Goal: Use online tool/utility: Utilize a website feature to perform a specific function

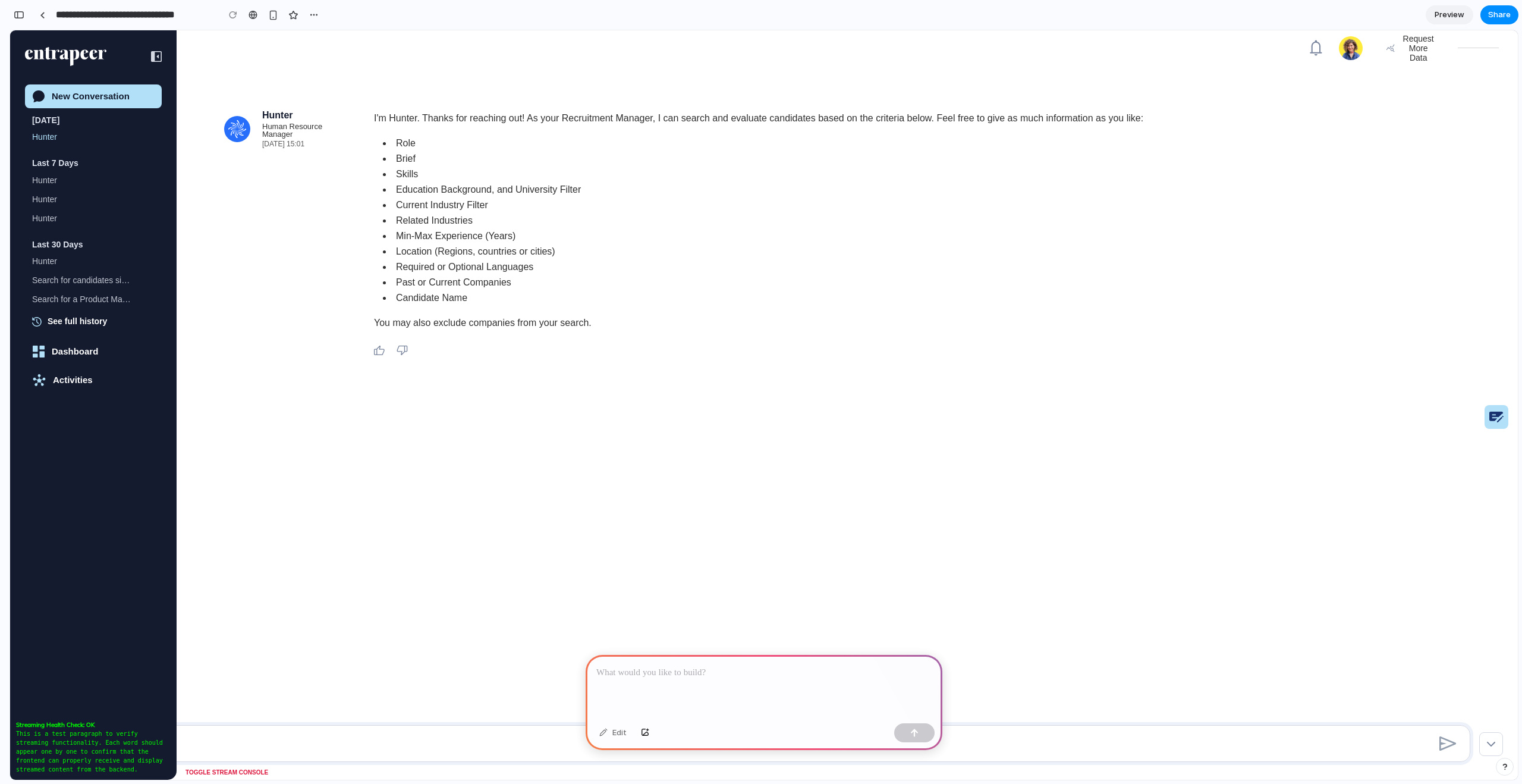
click at [626, 673] on p at bounding box center [763, 672] width 336 height 14
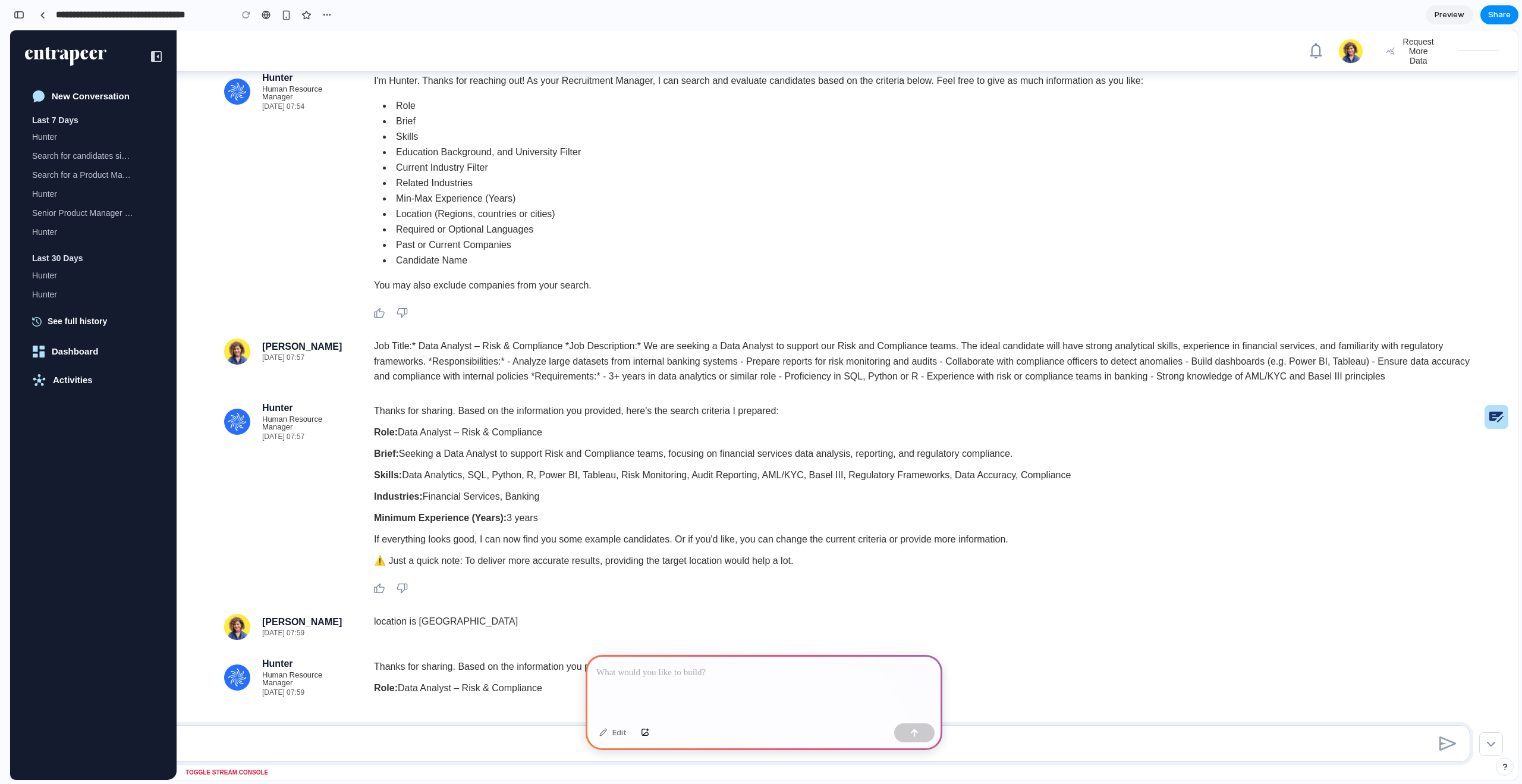
click at [936, 525] on p "Minimum Experience (Years): 3 years" at bounding box center [927, 518] width 1106 height 16
click at [624, 530] on div "Thanks for sharing. Based on the information you provided, here's the search cr…" at bounding box center [927, 488] width 1106 height 171
drag, startPoint x: 115, startPoint y: 194, endPoint x: 122, endPoint y: 181, distance: 14.8
click at [22, 12] on div "button" at bounding box center [19, 15] width 11 height 8
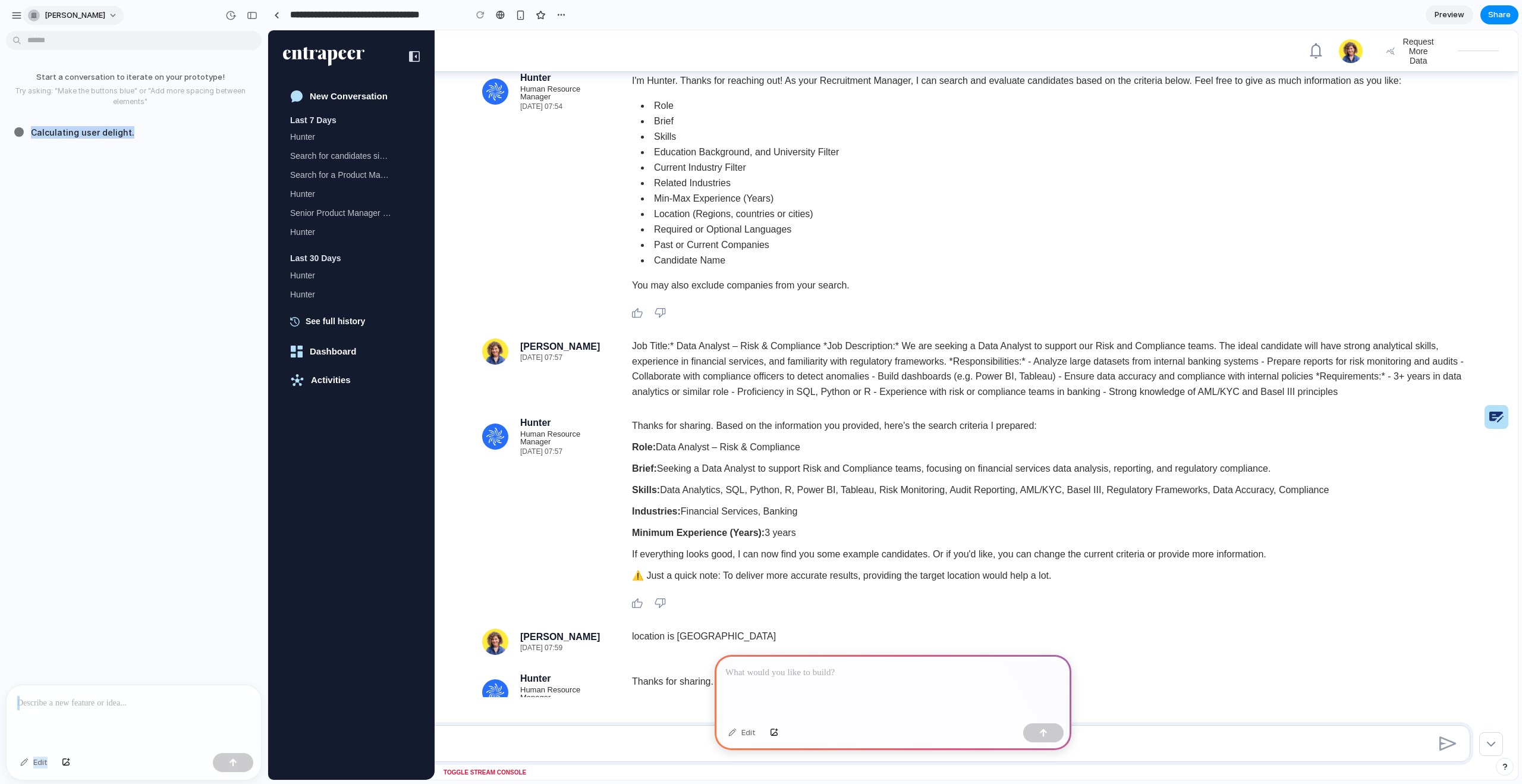
click at [65, 13] on span "[PERSON_NAME]" at bounding box center [74, 16] width 60 height 12
click at [13, 11] on div "Settings Invite members Change theme Sign out" at bounding box center [761, 392] width 1522 height 784
click at [17, 15] on div "button" at bounding box center [16, 15] width 11 height 11
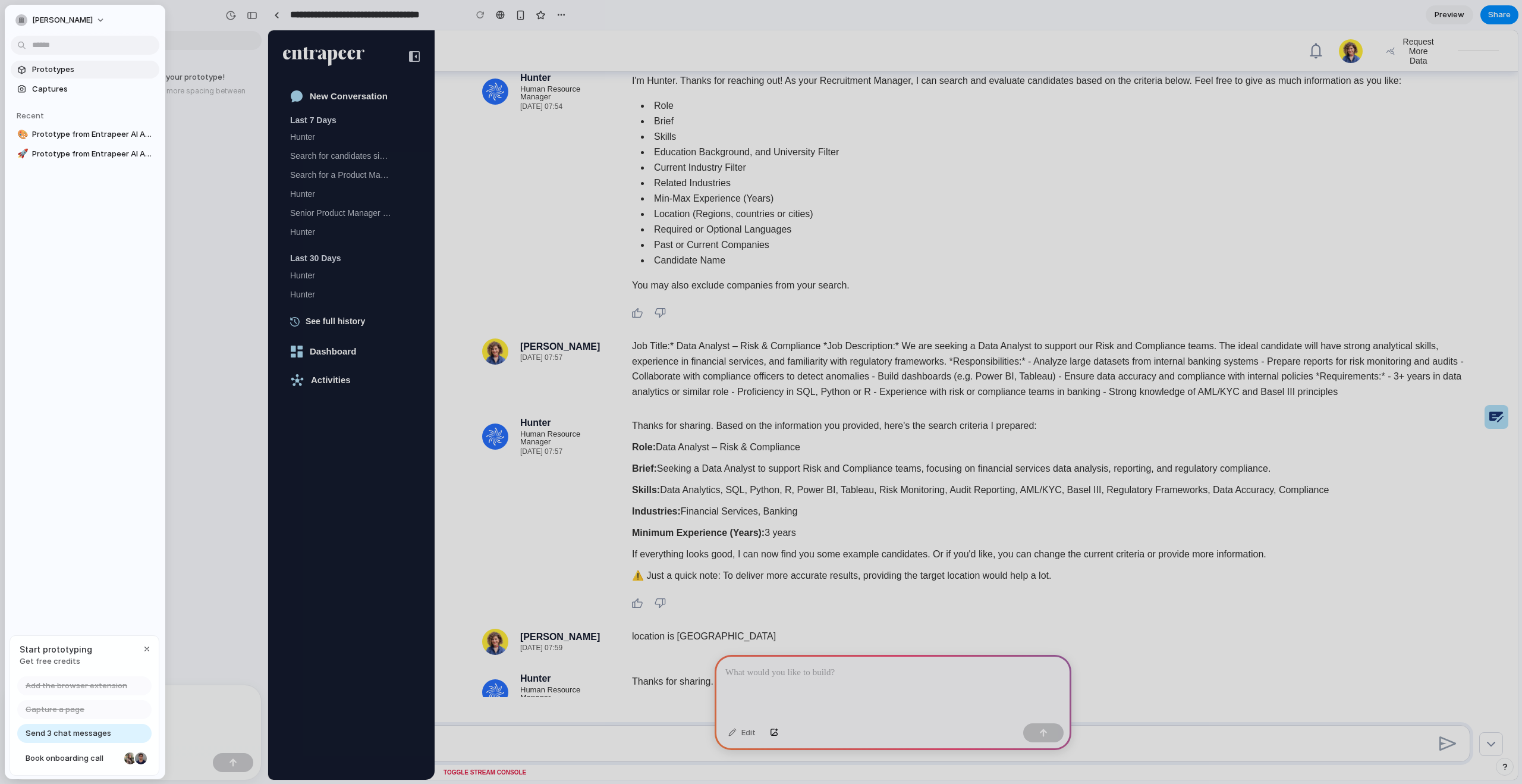
click at [55, 70] on span "Prototypes" at bounding box center [93, 69] width 123 height 12
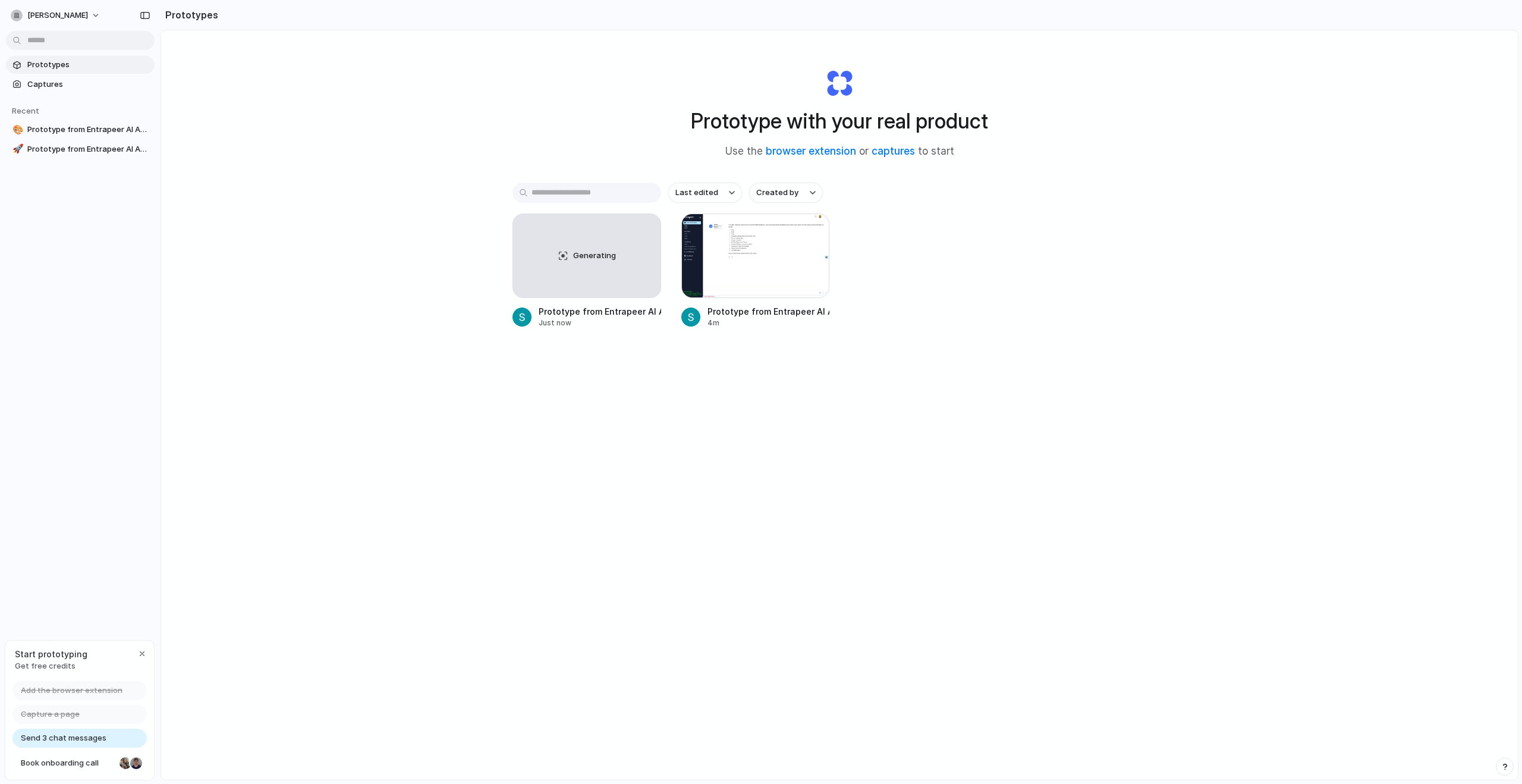
scroll to position [1, 0]
drag, startPoint x: 395, startPoint y: 252, endPoint x: 383, endPoint y: 250, distance: 12.2
click at [395, 252] on div "Prototype with your real product Use the browser extension or captures to start…" at bounding box center [840, 436] width 1358 height 812
click at [890, 150] on link "captures" at bounding box center [893, 150] width 44 height 12
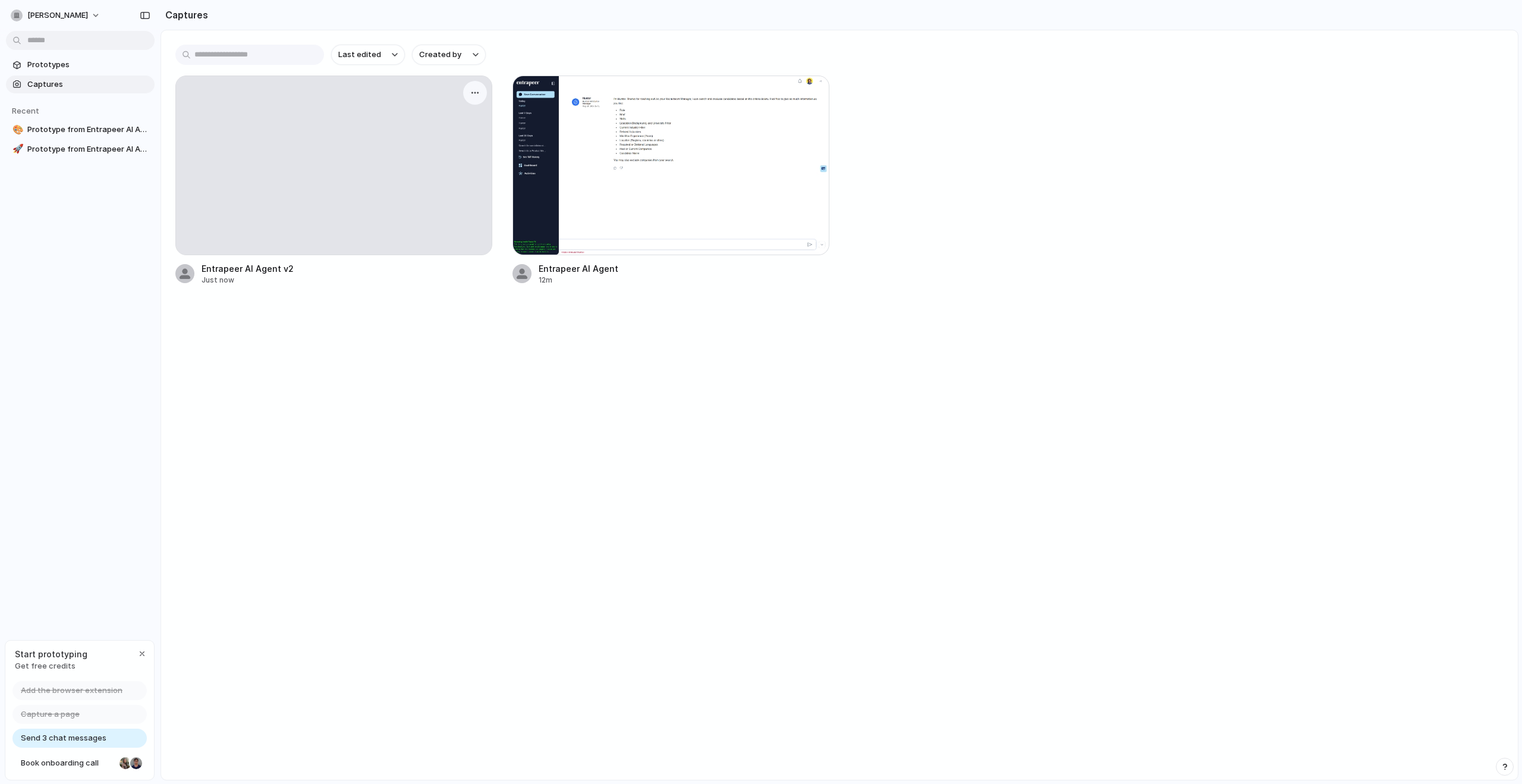
click at [321, 143] on div at bounding box center [334, 165] width 316 height 178
click at [367, 128] on div at bounding box center [334, 165] width 316 height 178
click at [479, 89] on div "button" at bounding box center [475, 93] width 10 height 10
click at [664, 165] on div "Create prototype Rename Copy link Open original page Delete" at bounding box center [761, 392] width 1522 height 784
click at [631, 163] on div at bounding box center [671, 164] width 317 height 179
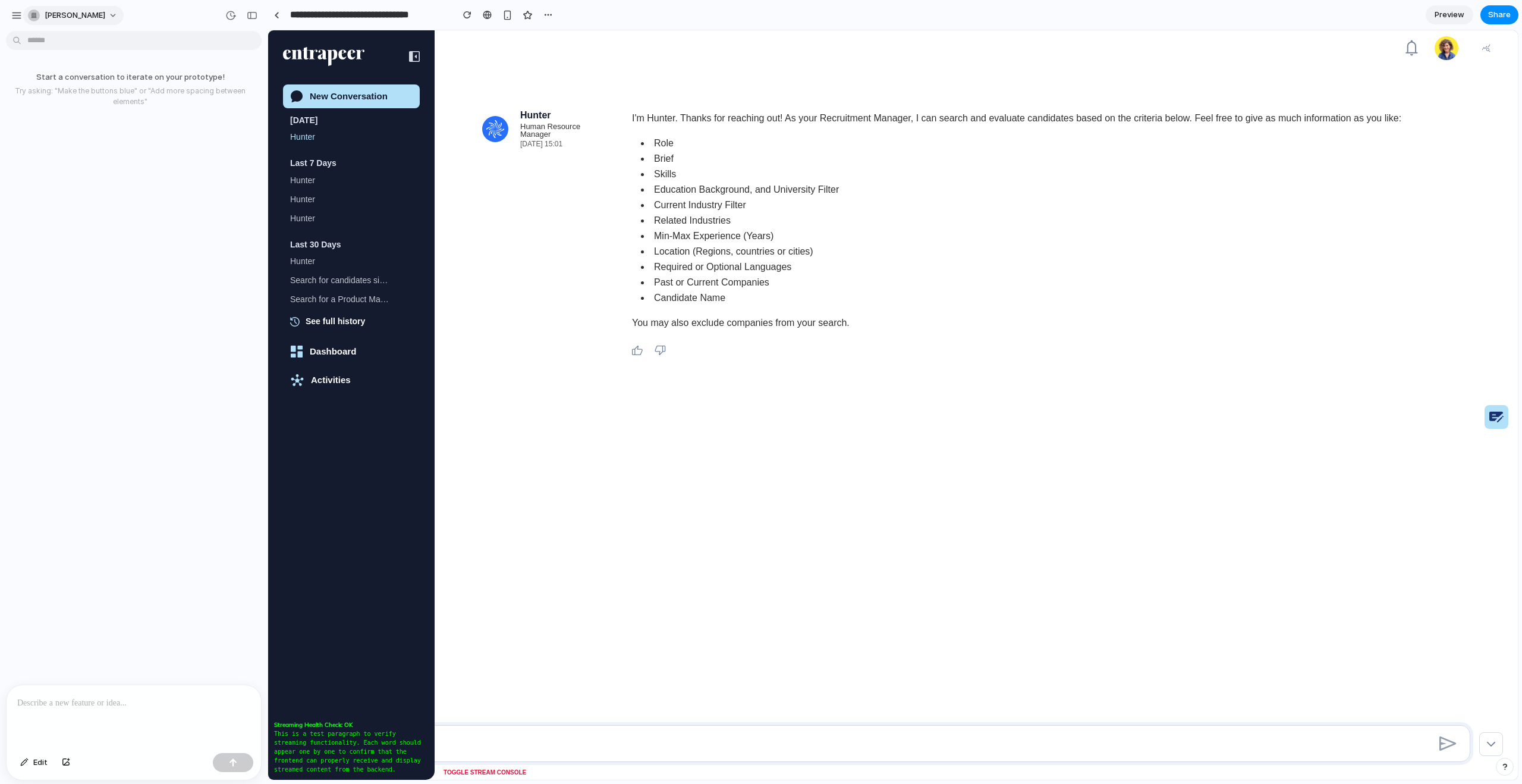
click at [46, 19] on span "[PERSON_NAME]" at bounding box center [74, 16] width 60 height 12
click at [16, 14] on div "Settings Invite members Change theme Sign out" at bounding box center [761, 392] width 1522 height 784
click at [16, 14] on div "button" at bounding box center [16, 15] width 11 height 11
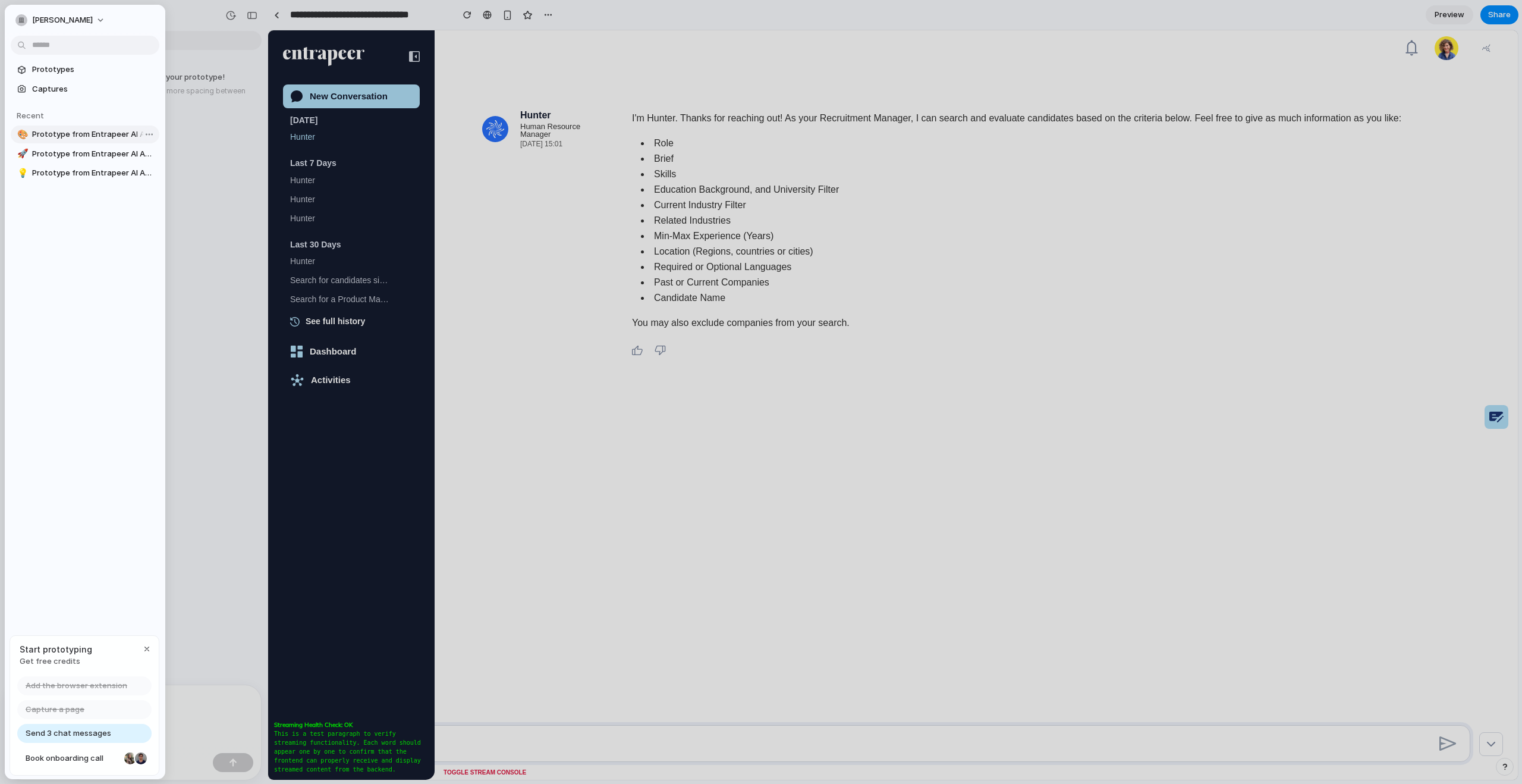
click at [69, 135] on span "Prototype from Entrapeer AI Agent" at bounding box center [93, 135] width 123 height 12
click at [66, 132] on span "Prototype from Entrapeer AI Agent" at bounding box center [93, 135] width 123 height 12
click at [64, 131] on span "Prototype from Entrapeer AI Agent" at bounding box center [93, 135] width 123 height 12
click at [61, 150] on span "Prototype from Entrapeer AI Agent v2" at bounding box center [93, 154] width 123 height 12
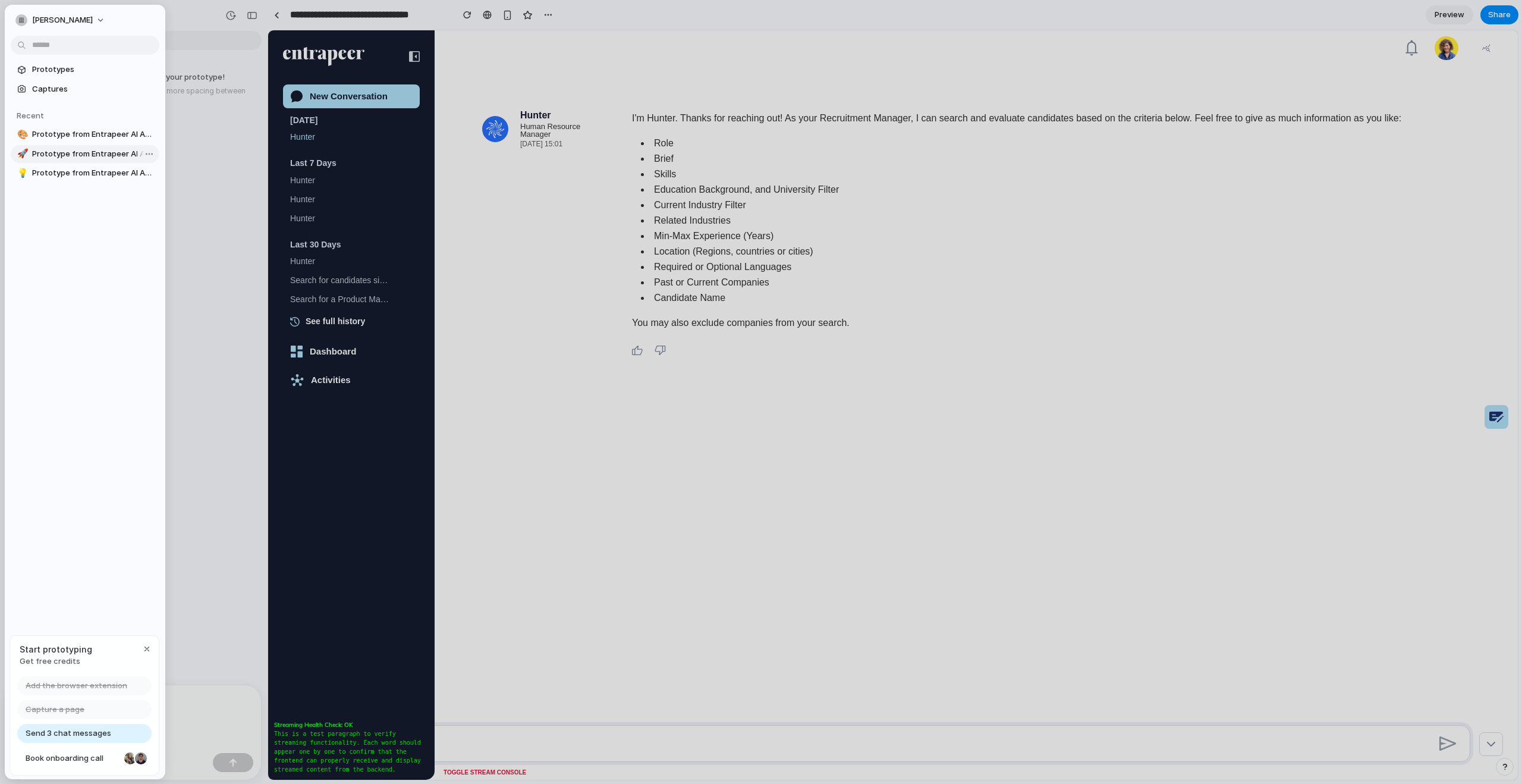
type input "**********"
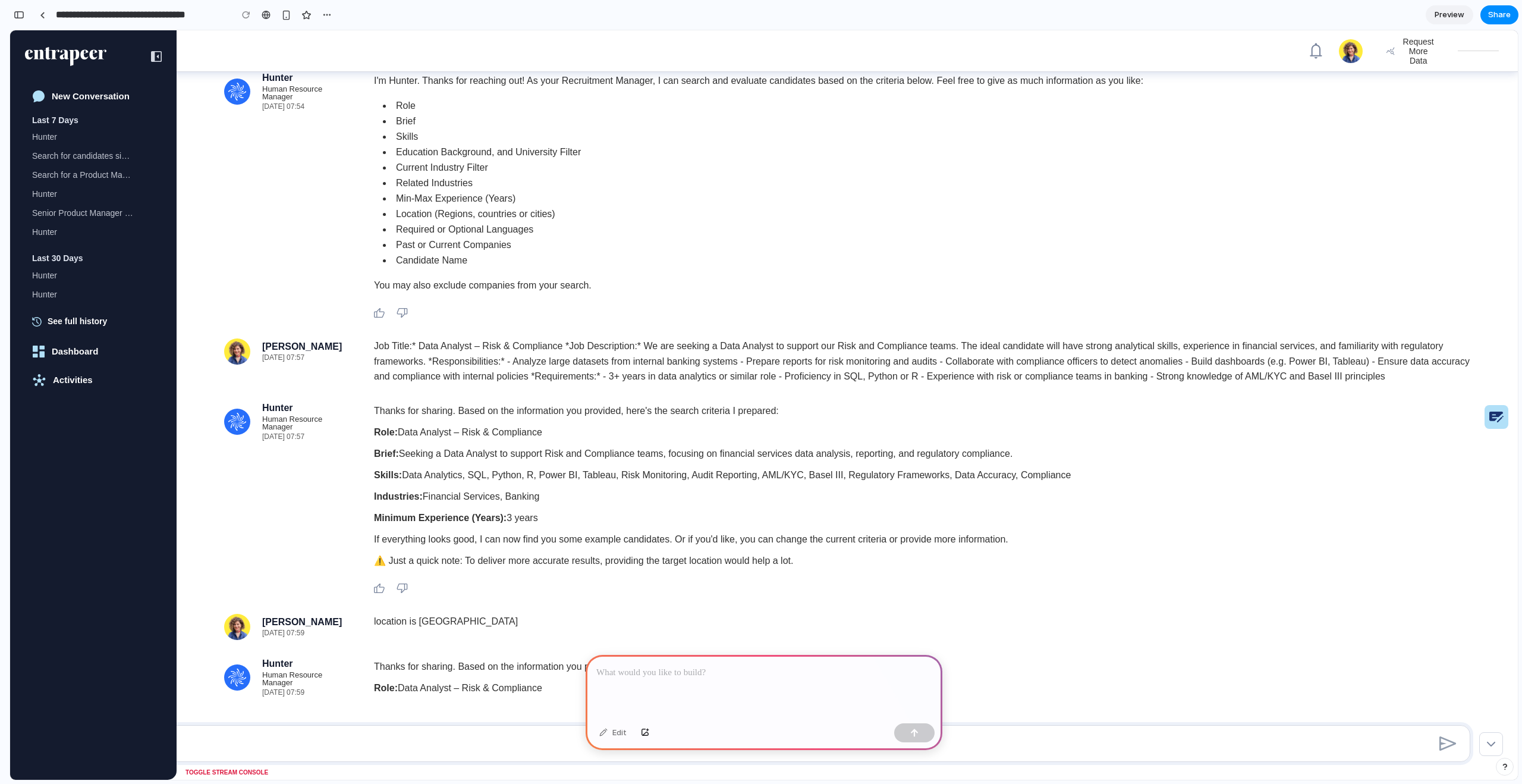
drag, startPoint x: 694, startPoint y: 666, endPoint x: 702, endPoint y: 672, distance: 10.0
click at [694, 666] on p at bounding box center [763, 672] width 336 height 14
click at [645, 732] on div "button" at bounding box center [645, 732] width 8 height 7
click at [705, 678] on p at bounding box center [763, 672] width 336 height 14
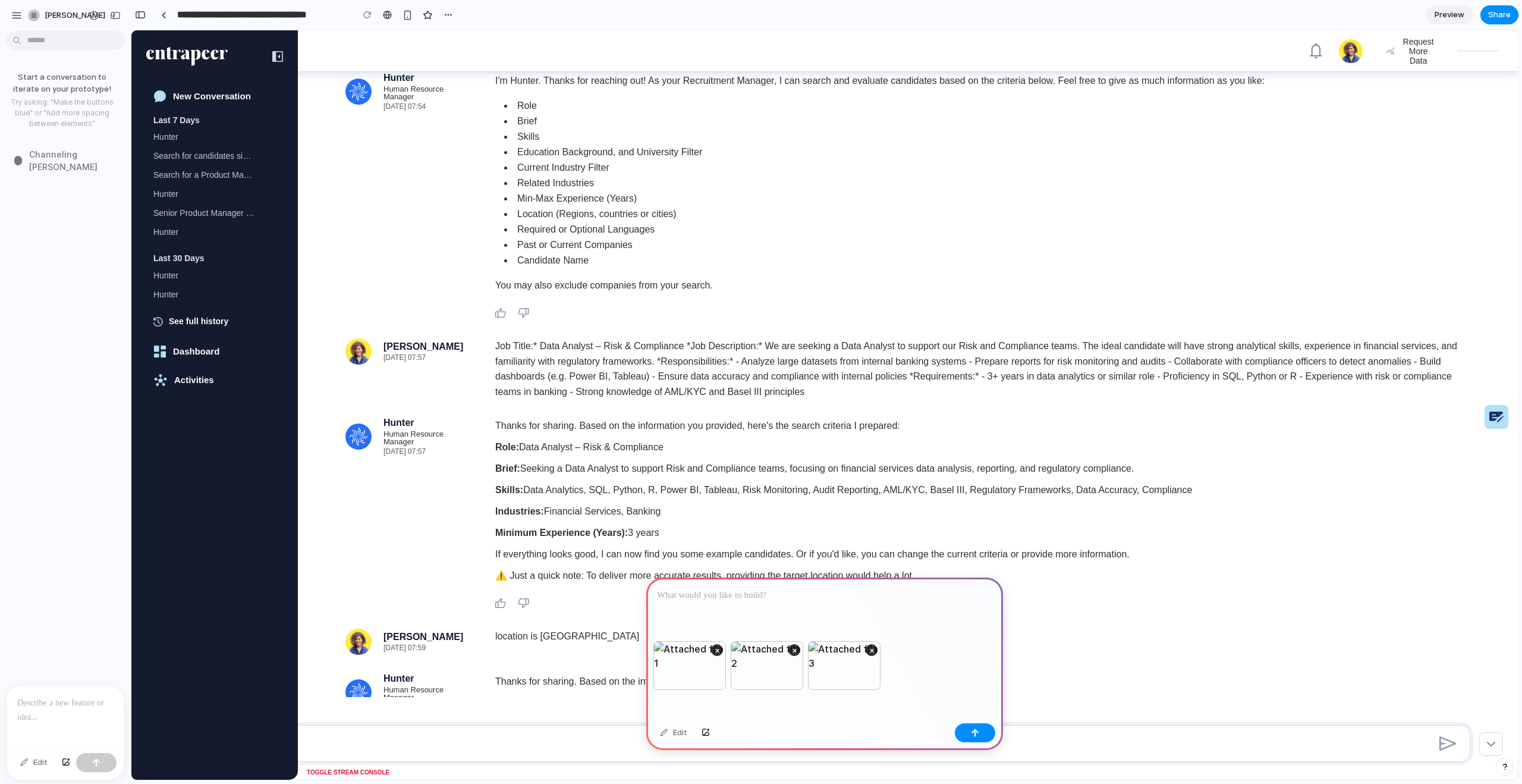
drag, startPoint x: 933, startPoint y: 649, endPoint x: 897, endPoint y: 634, distance: 39.0
click at [930, 649] on div "× × ×" at bounding box center [825, 679] width 356 height 77
click at [875, 622] on div at bounding box center [825, 609] width 356 height 63
click at [697, 596] on p at bounding box center [825, 595] width 336 height 14
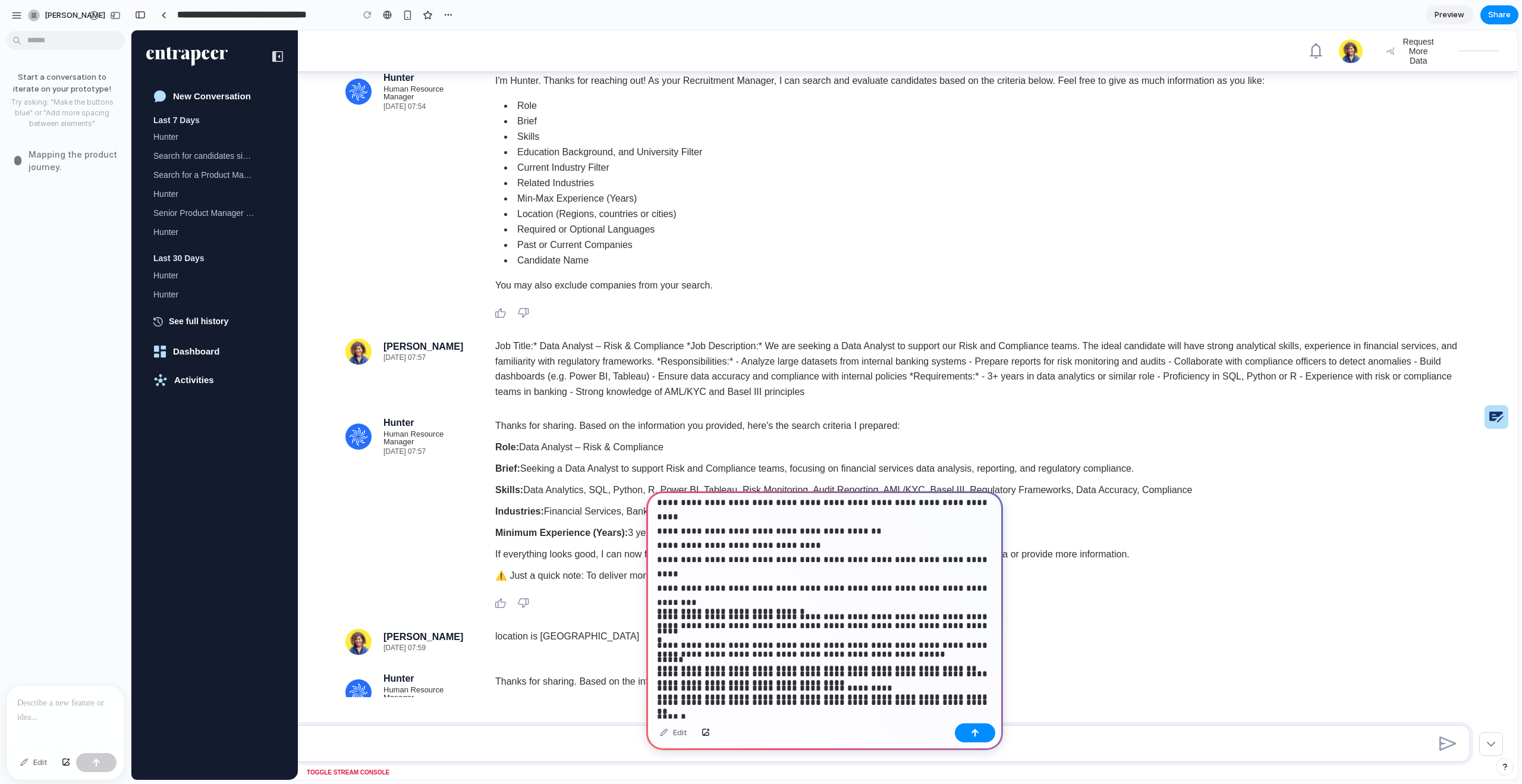
scroll to position [1367, 0]
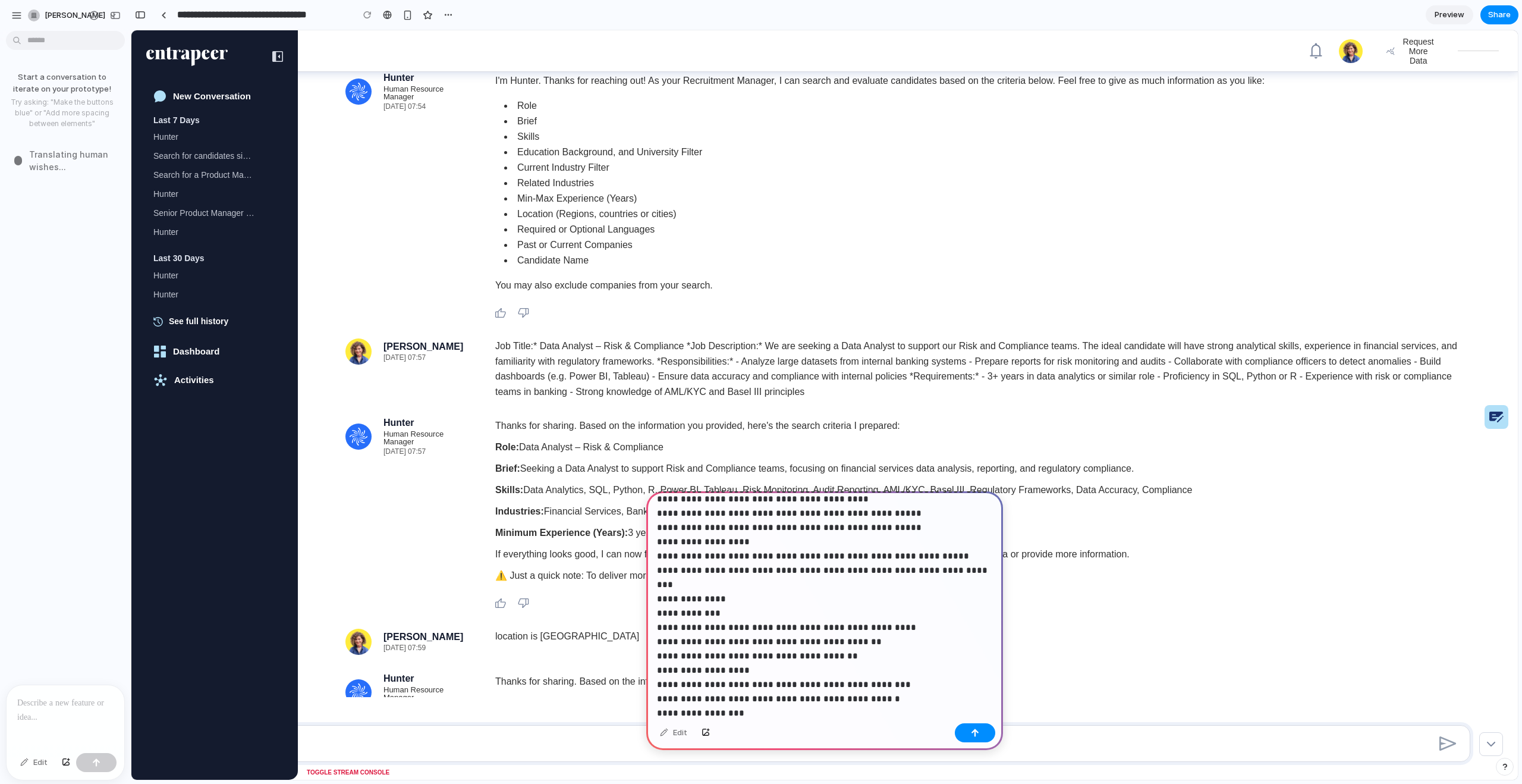
scroll to position [0, 0]
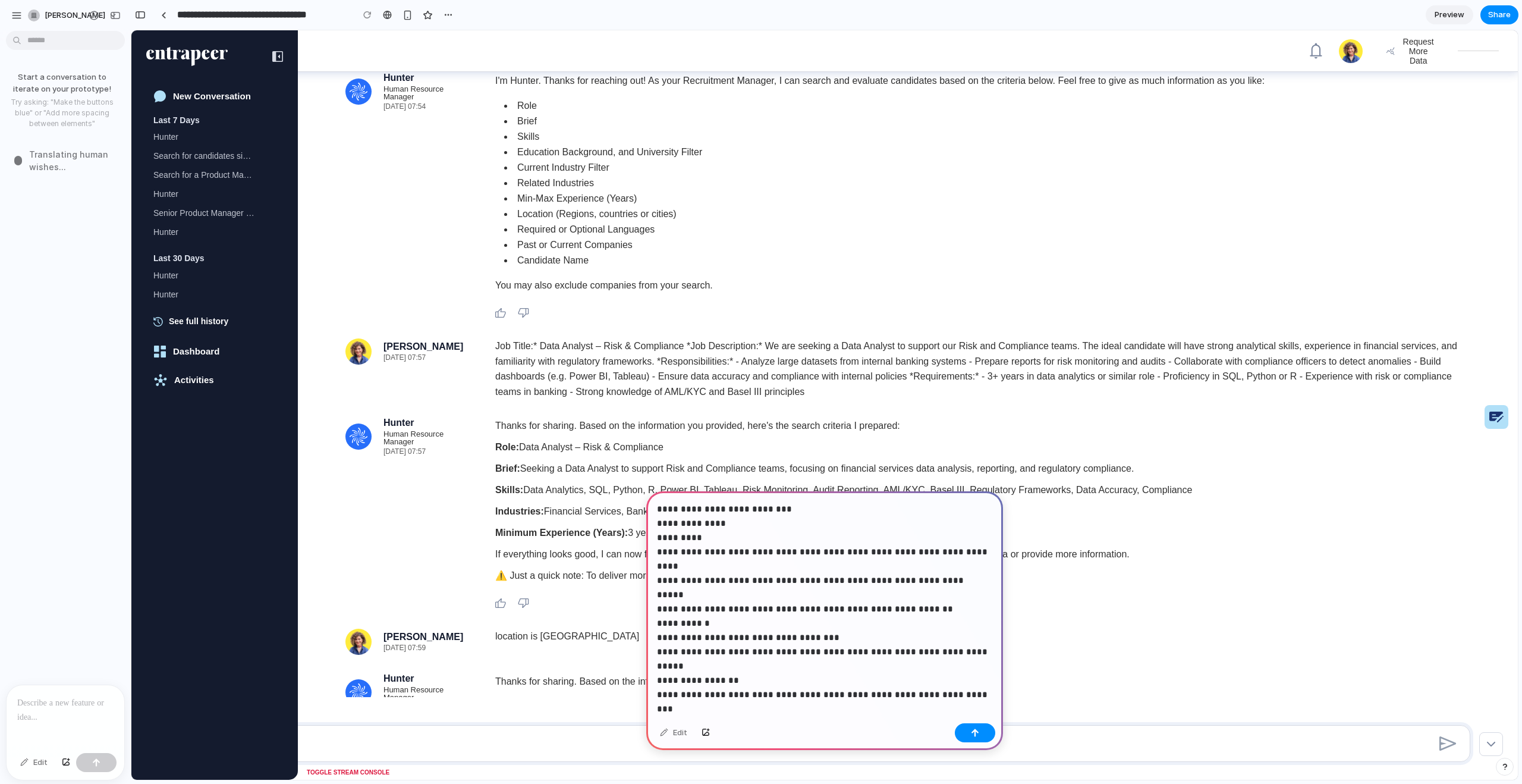
drag, startPoint x: 658, startPoint y: 504, endPoint x: 759, endPoint y: 517, distance: 101.8
click at [658, 504] on p "**********" at bounding box center [825, 737] width 336 height 471
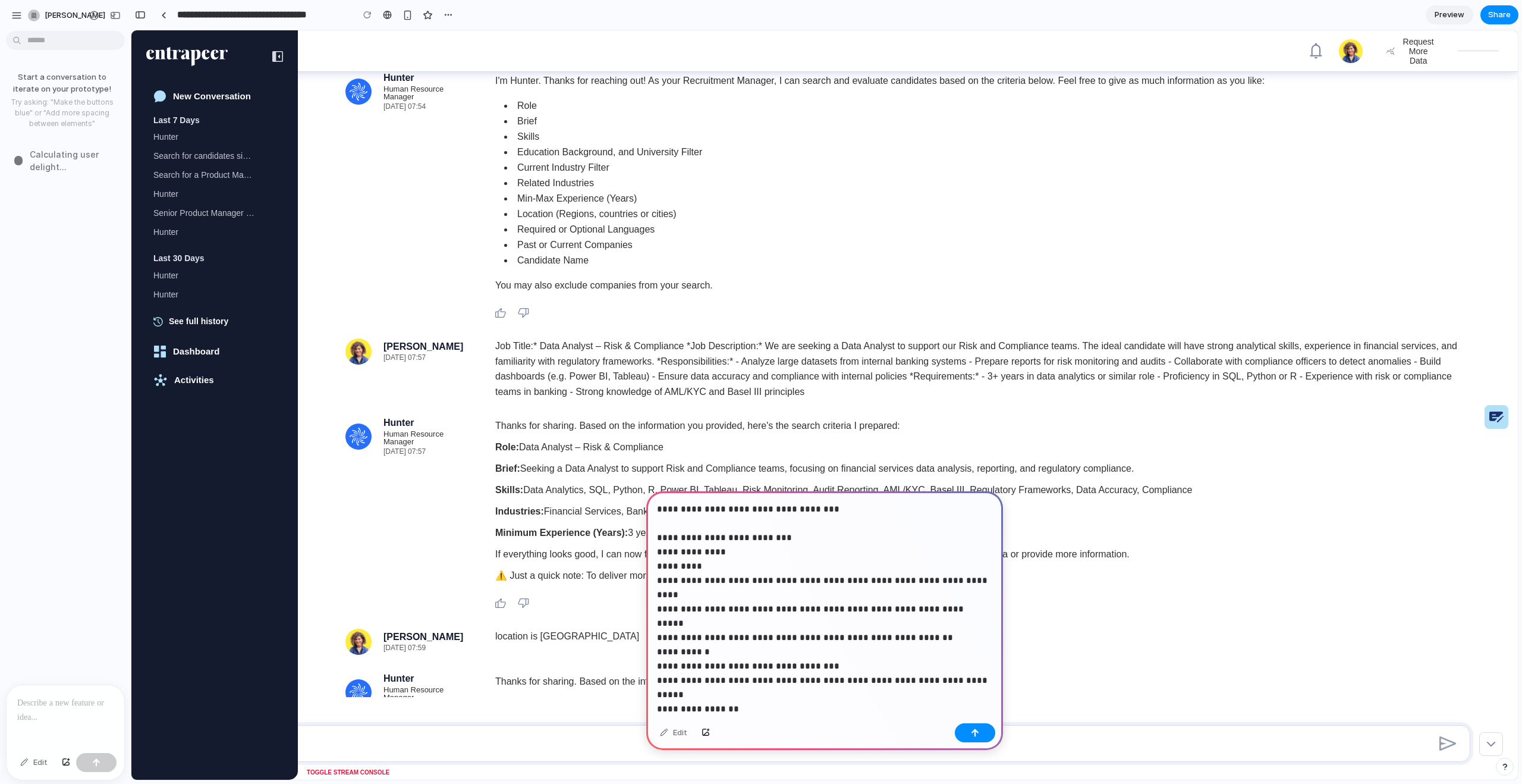
click at [809, 504] on p "**********" at bounding box center [825, 751] width 336 height 499
click at [983, 732] on button "button" at bounding box center [975, 732] width 41 height 19
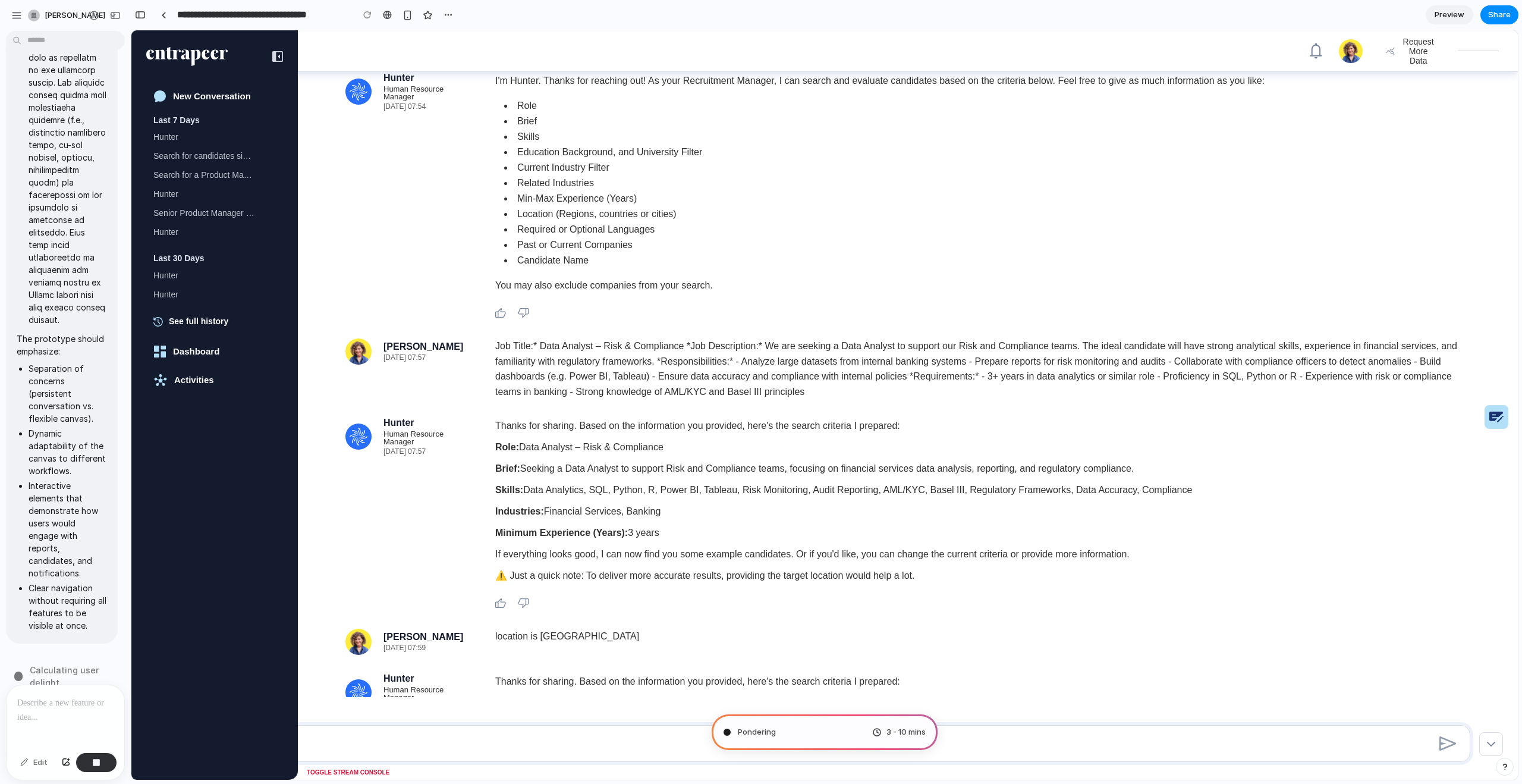
scroll to position [3721, 0]
click at [819, 731] on span "Calculating user delight" at bounding box center [782, 732] width 90 height 12
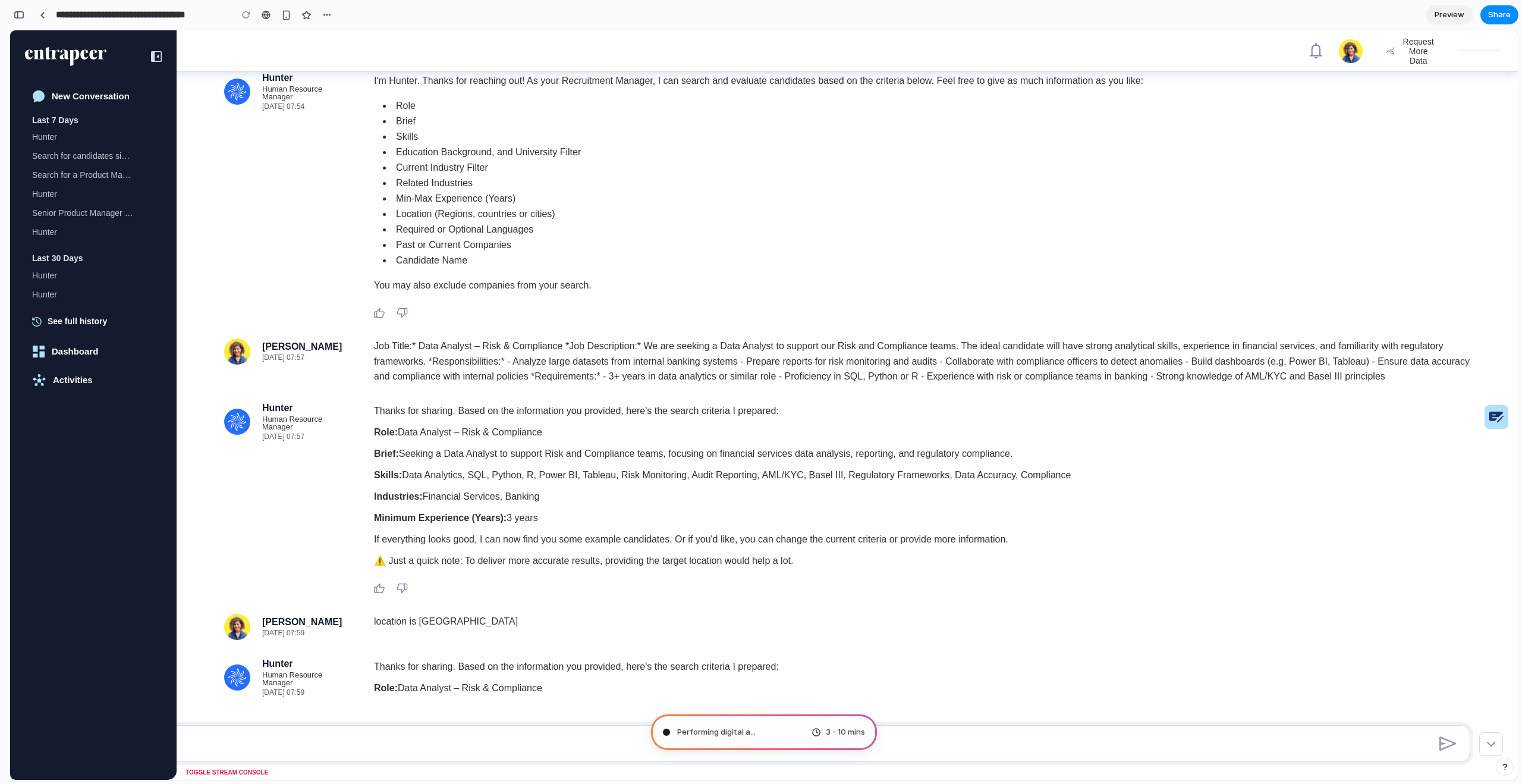
type input "**********"
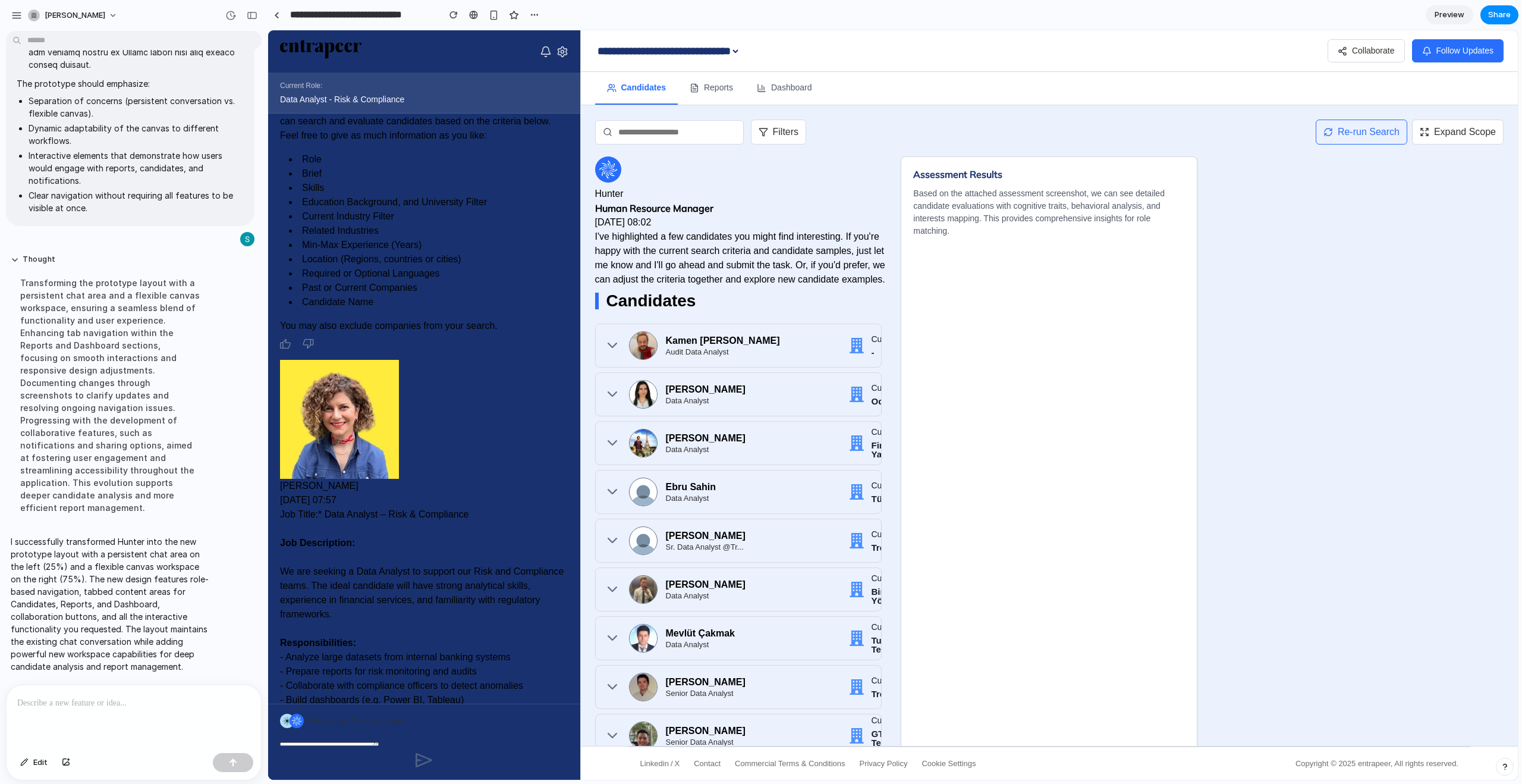
scroll to position [0, 0]
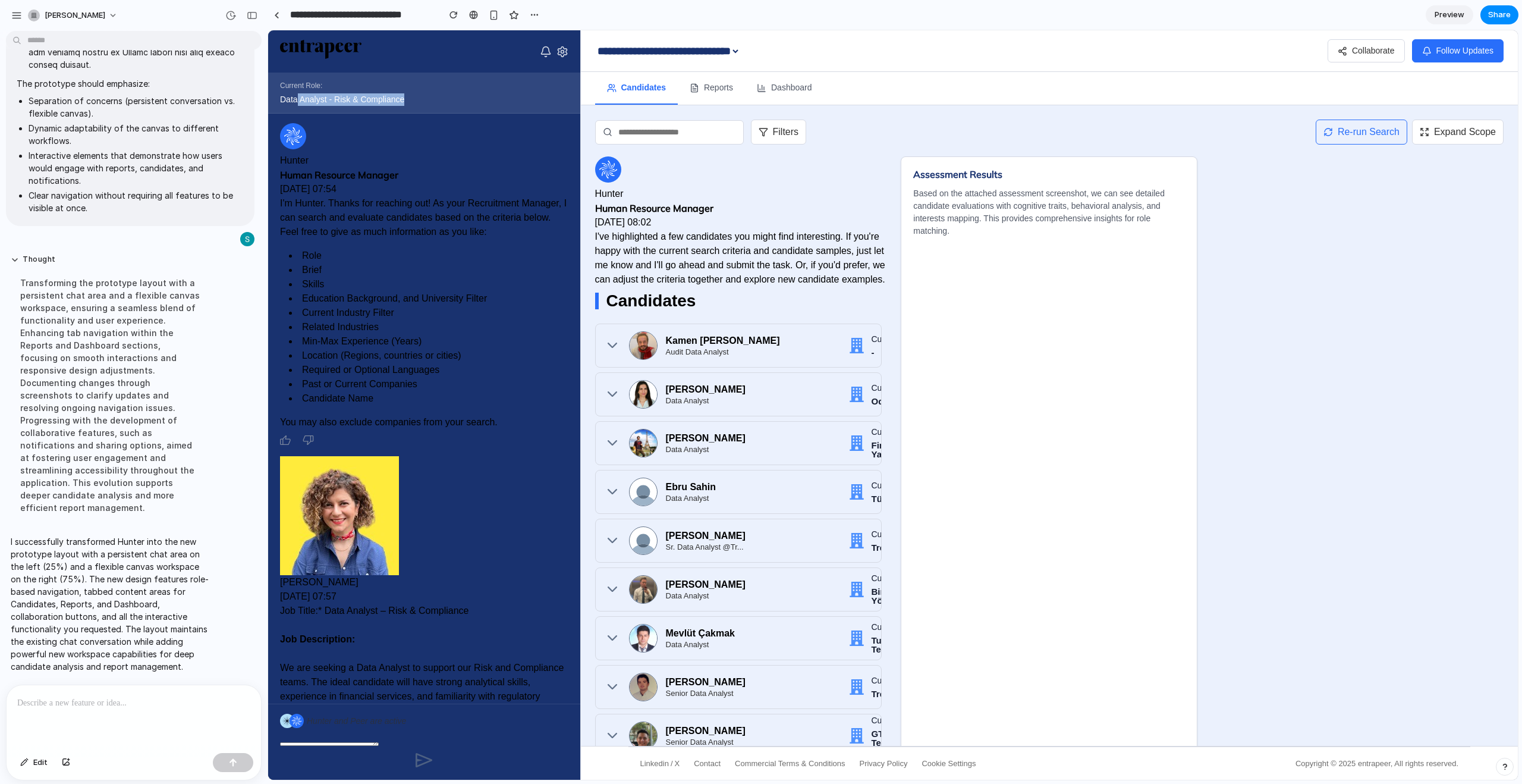
drag, startPoint x: 300, startPoint y: 94, endPoint x: 480, endPoint y: 103, distance: 180.2
click at [474, 102] on div "Data Analyst - Risk & Compliance" at bounding box center [424, 99] width 288 height 13
click at [480, 103] on div "Data Analyst - Risk & Compliance" at bounding box center [424, 99] width 288 height 13
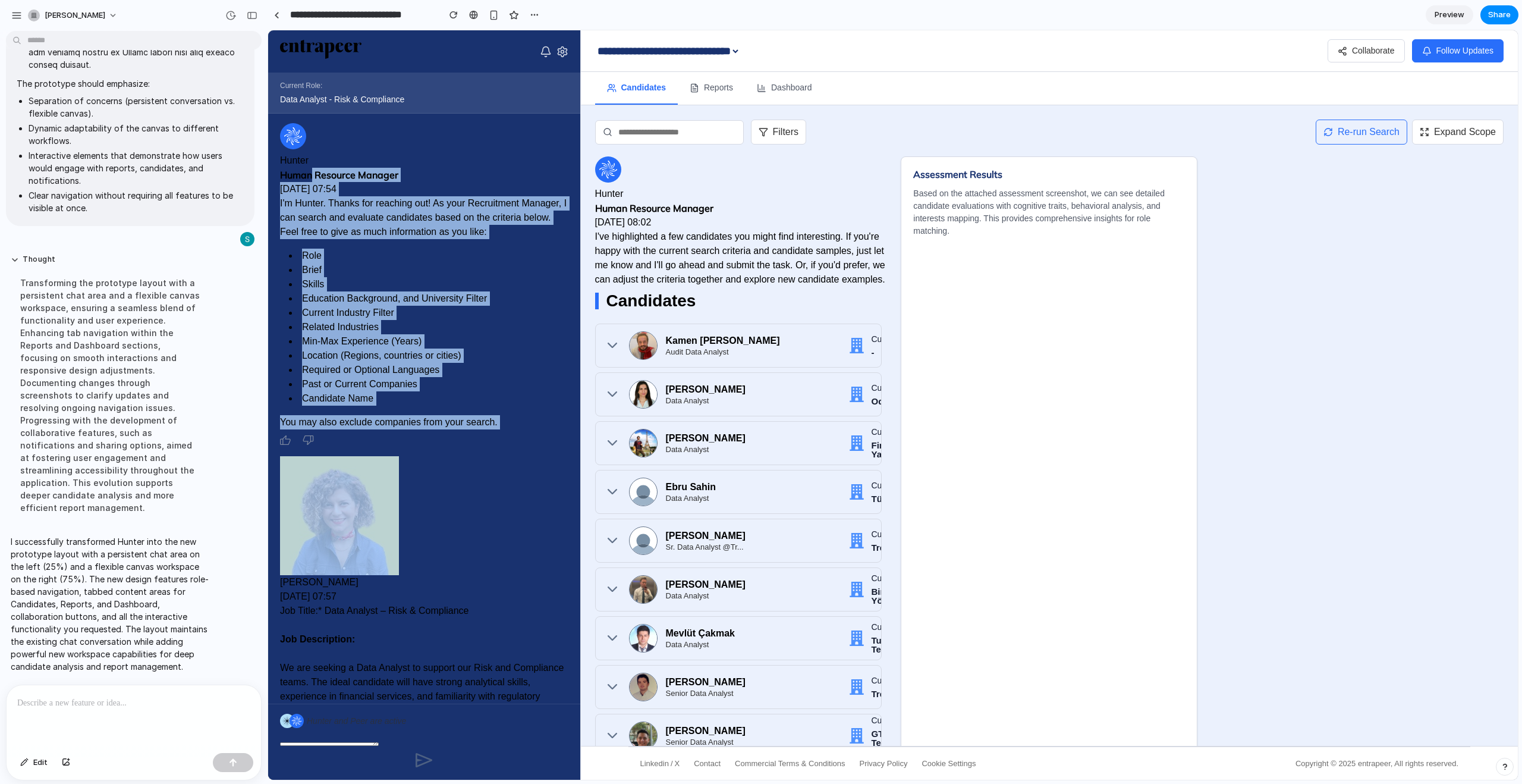
drag, startPoint x: 312, startPoint y: 170, endPoint x: 419, endPoint y: 569, distance: 413.1
click at [419, 569] on div ".cls-2{fill:#fff} Hunter Human Resource Manager Sep 01, 2025 07:54 I'm Hunter. …" at bounding box center [424, 409] width 312 height 590
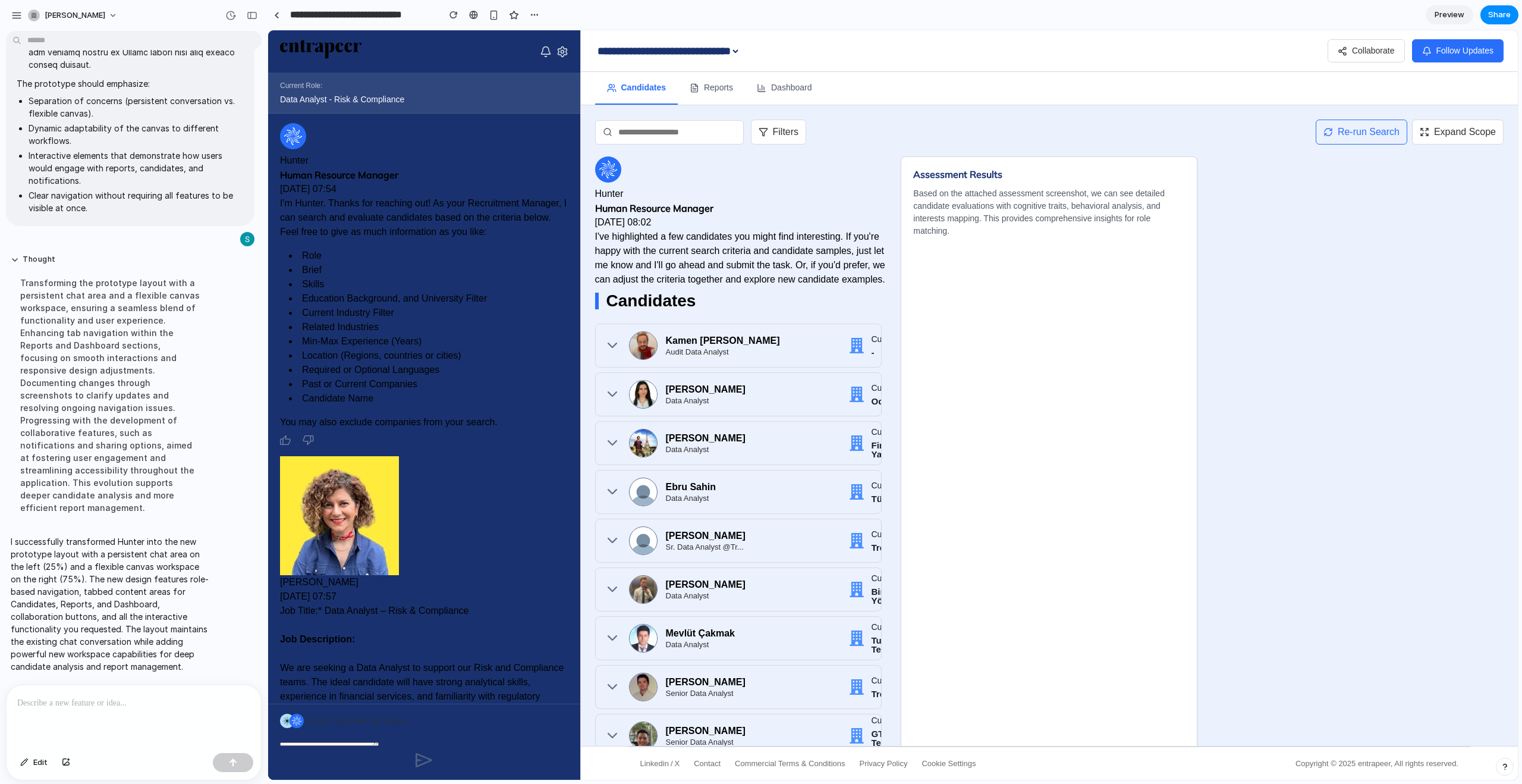
click at [468, 560] on div at bounding box center [424, 516] width 288 height 119
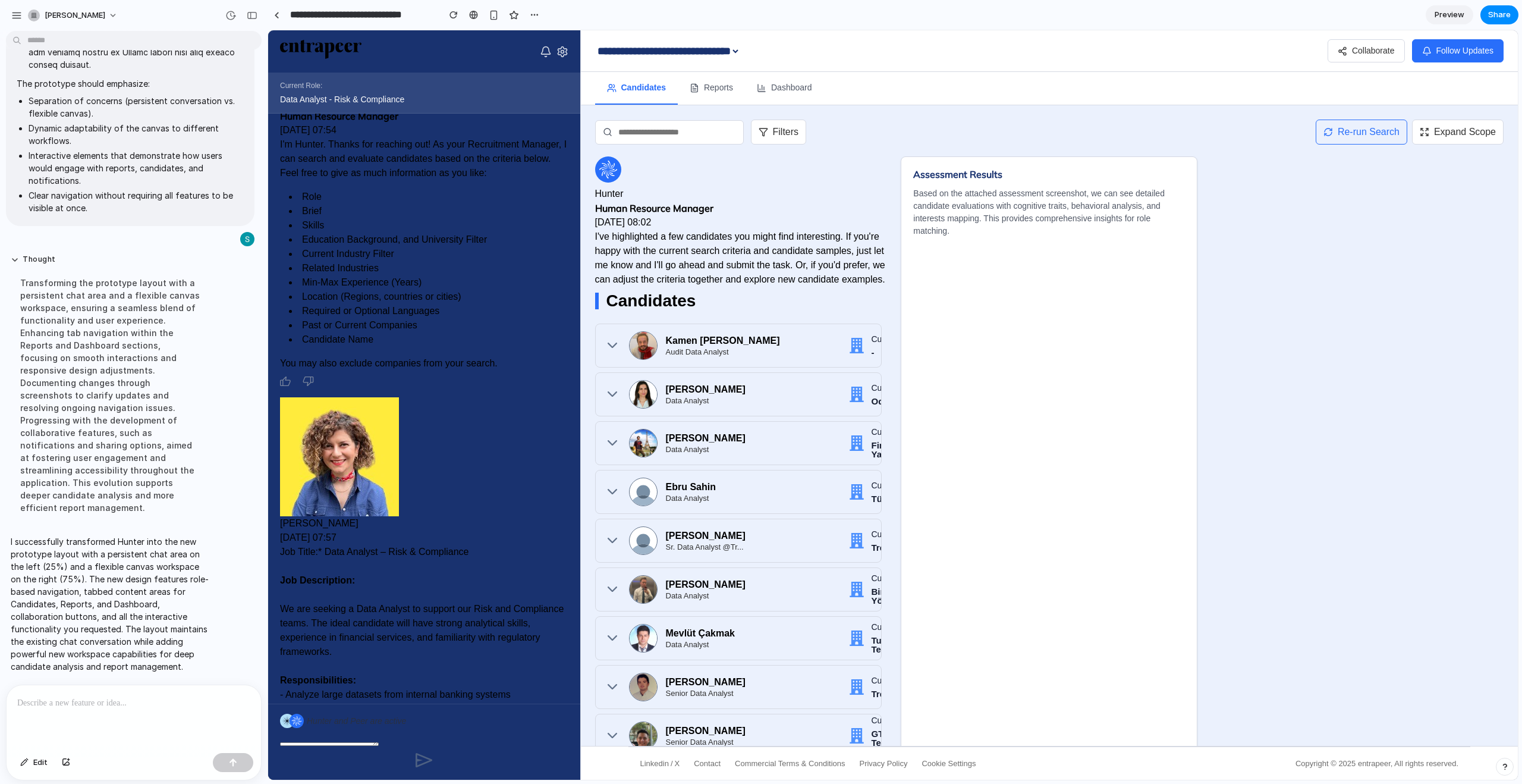
scroll to position [72, 0]
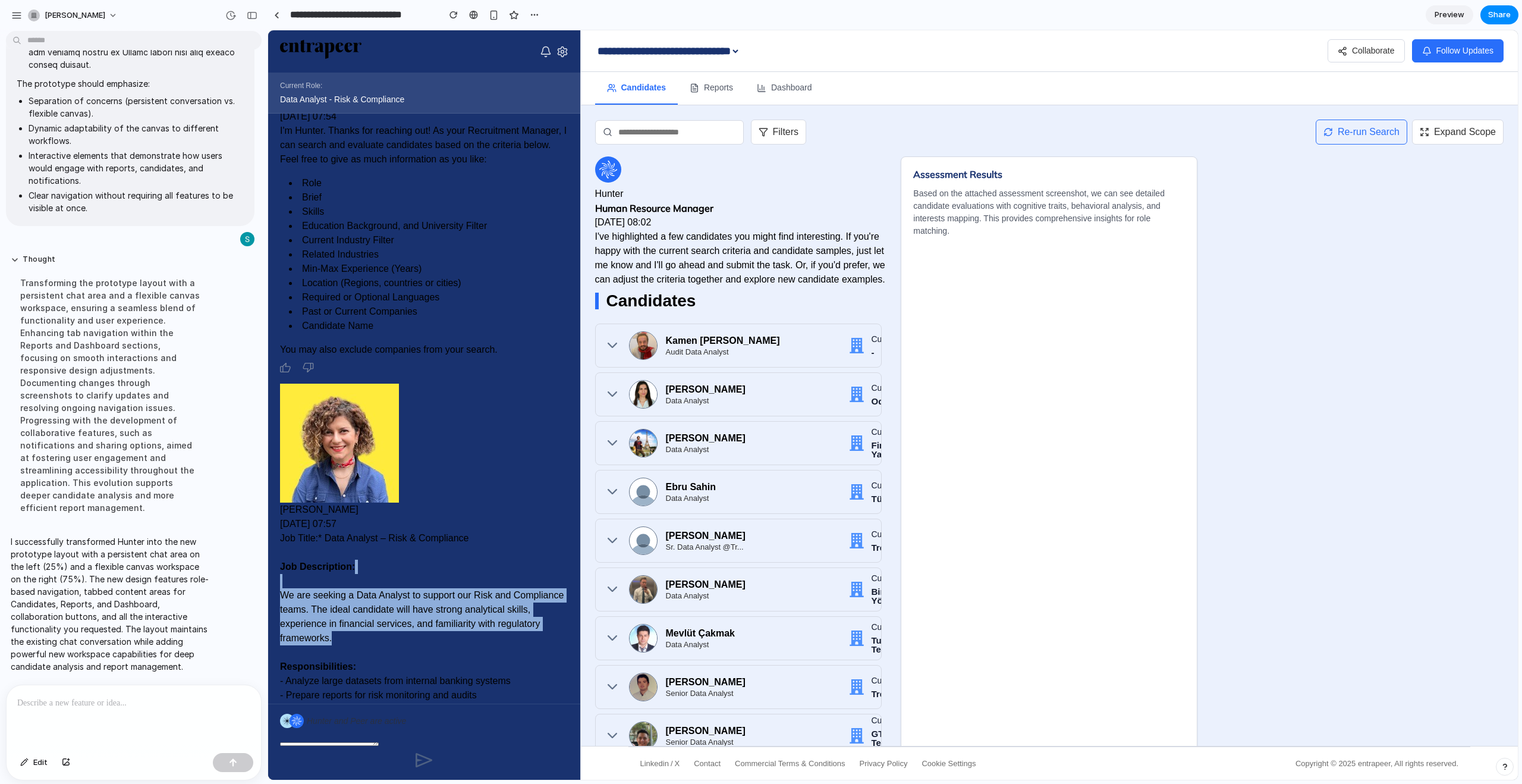
drag, startPoint x: 356, startPoint y: 574, endPoint x: 454, endPoint y: 642, distance: 119.3
click at [454, 642] on div "Job Title:* Data Analyst – Risk & Compliance Job Description: We are seeking a …" at bounding box center [424, 680] width 288 height 300
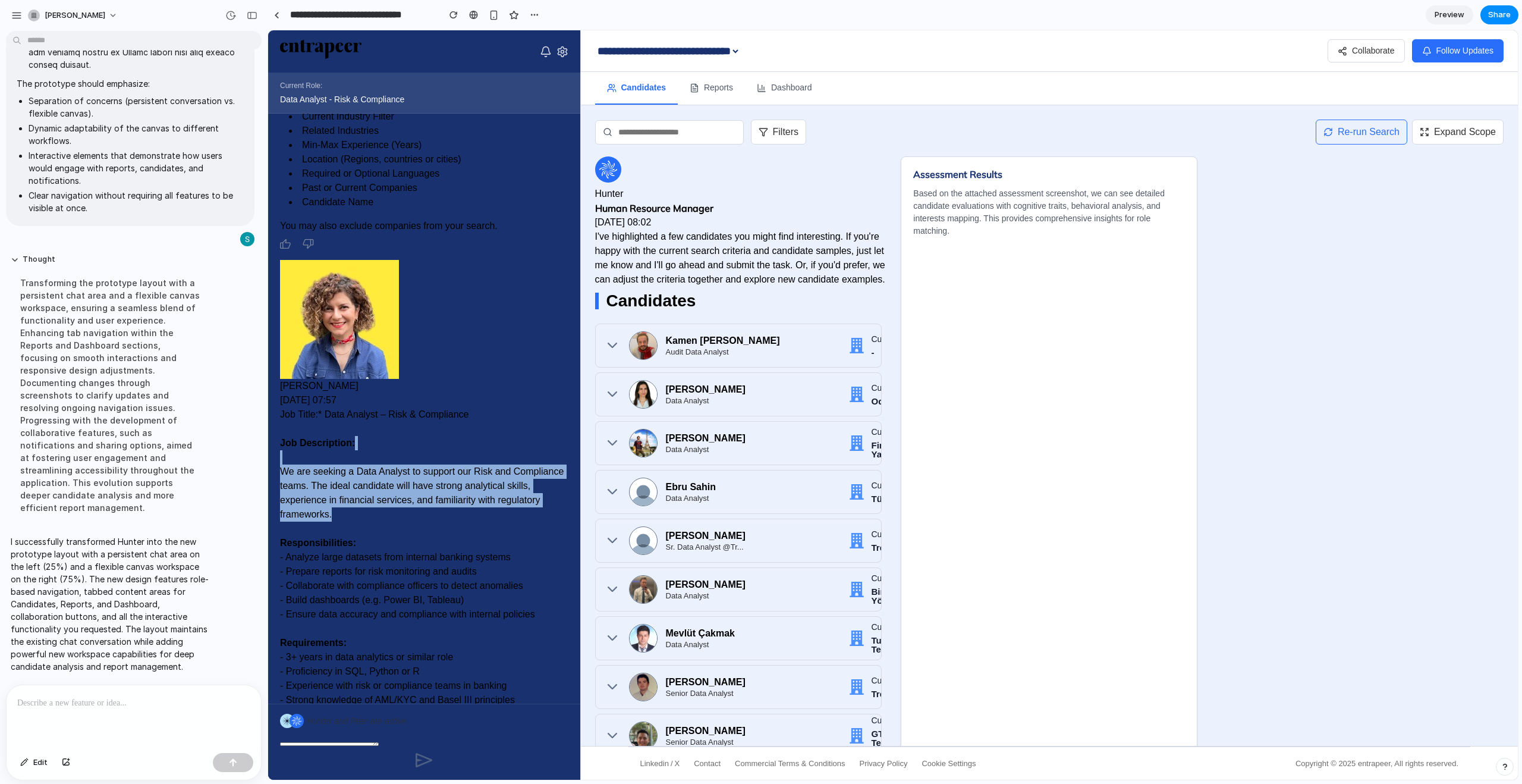
scroll to position [342, 0]
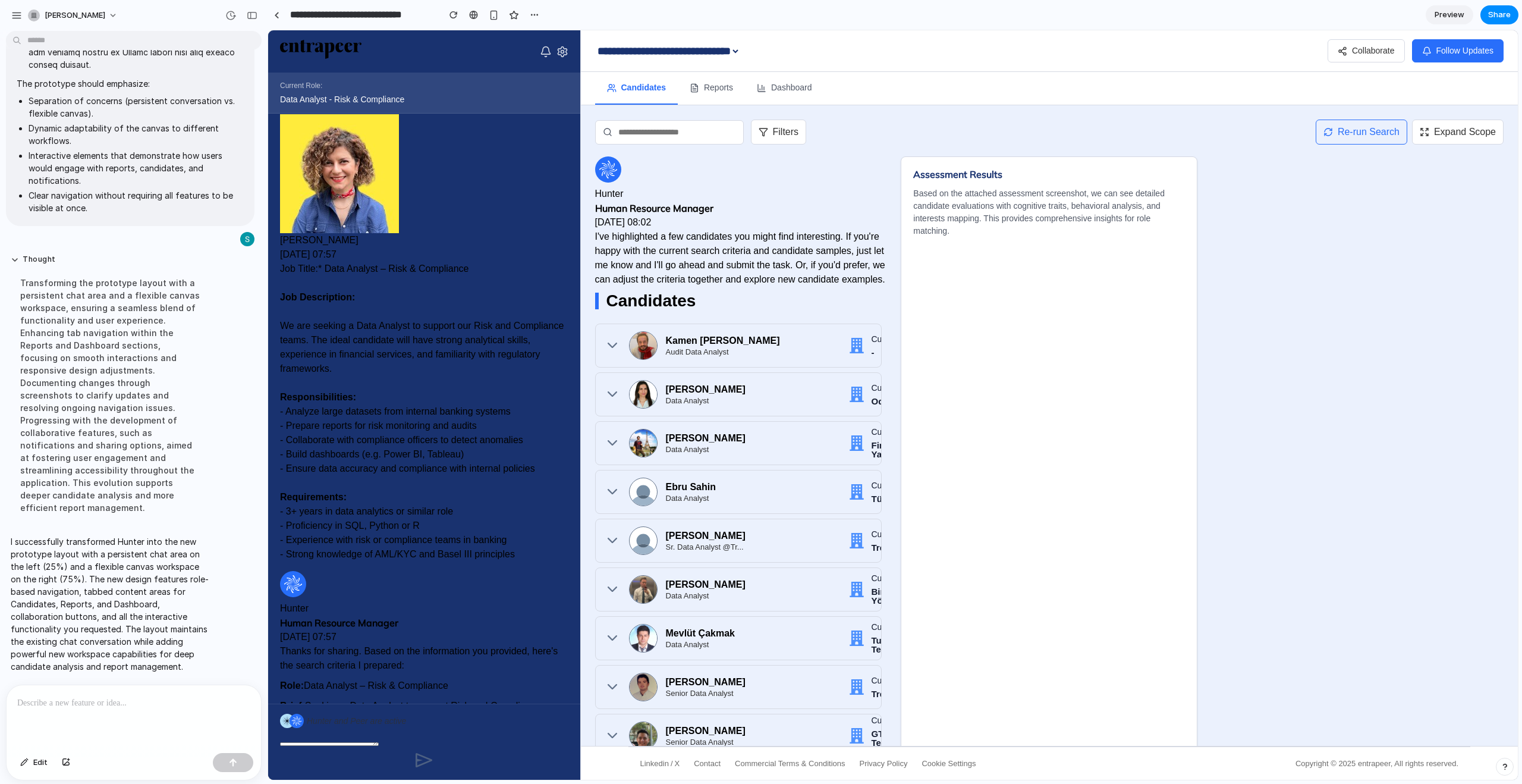
click at [317, 403] on div "Job Title:* Data Analyst – Risk & Compliance Job Description: We are seeking a …" at bounding box center [424, 411] width 288 height 300
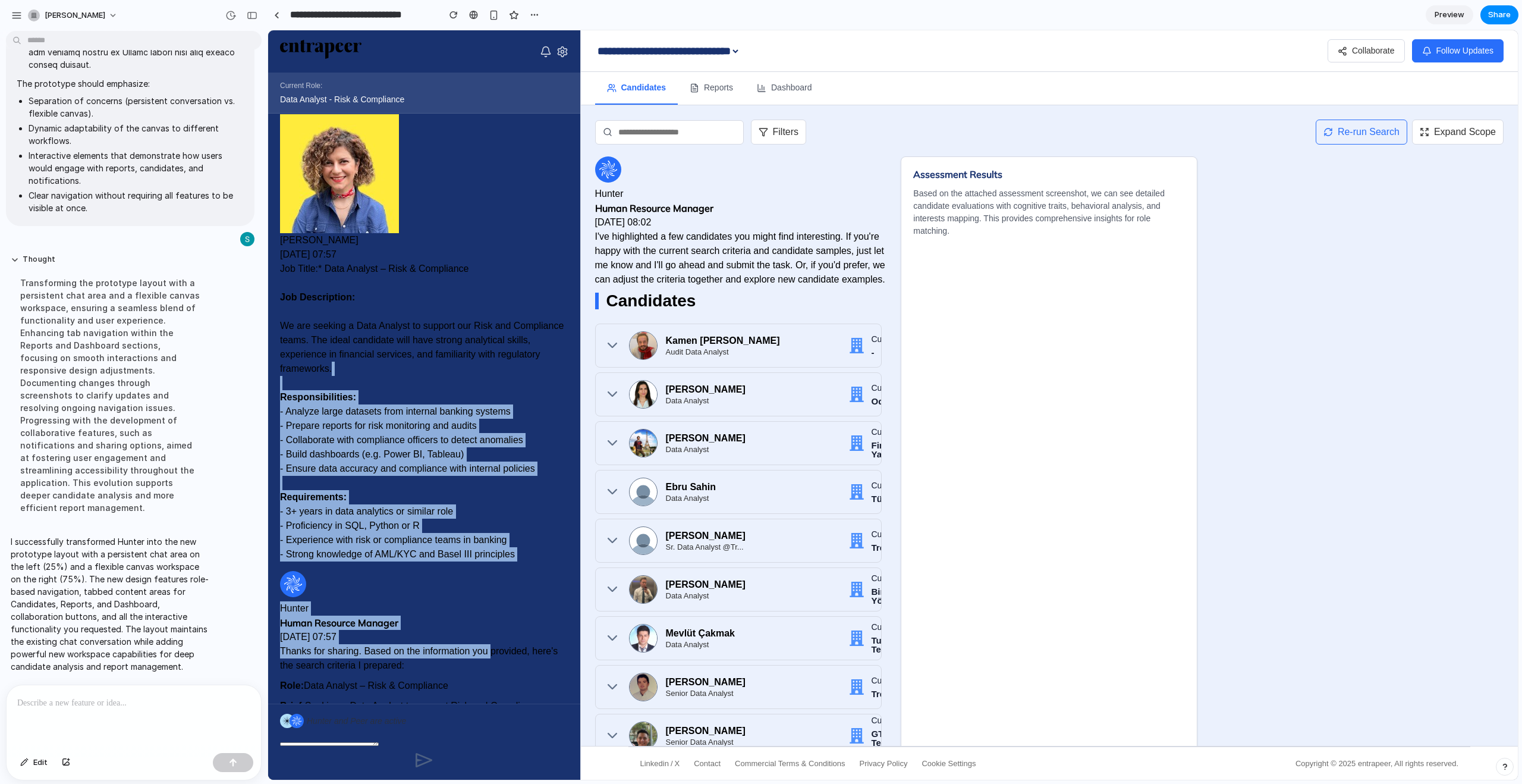
drag, startPoint x: 326, startPoint y: 391, endPoint x: 491, endPoint y: 644, distance: 302.0
click at [492, 644] on div ".cls-2{fill:#fff} Hunter Human Resource Manager Sep 01, 2025 07:54 I'm Hunter. …" at bounding box center [424, 409] width 312 height 590
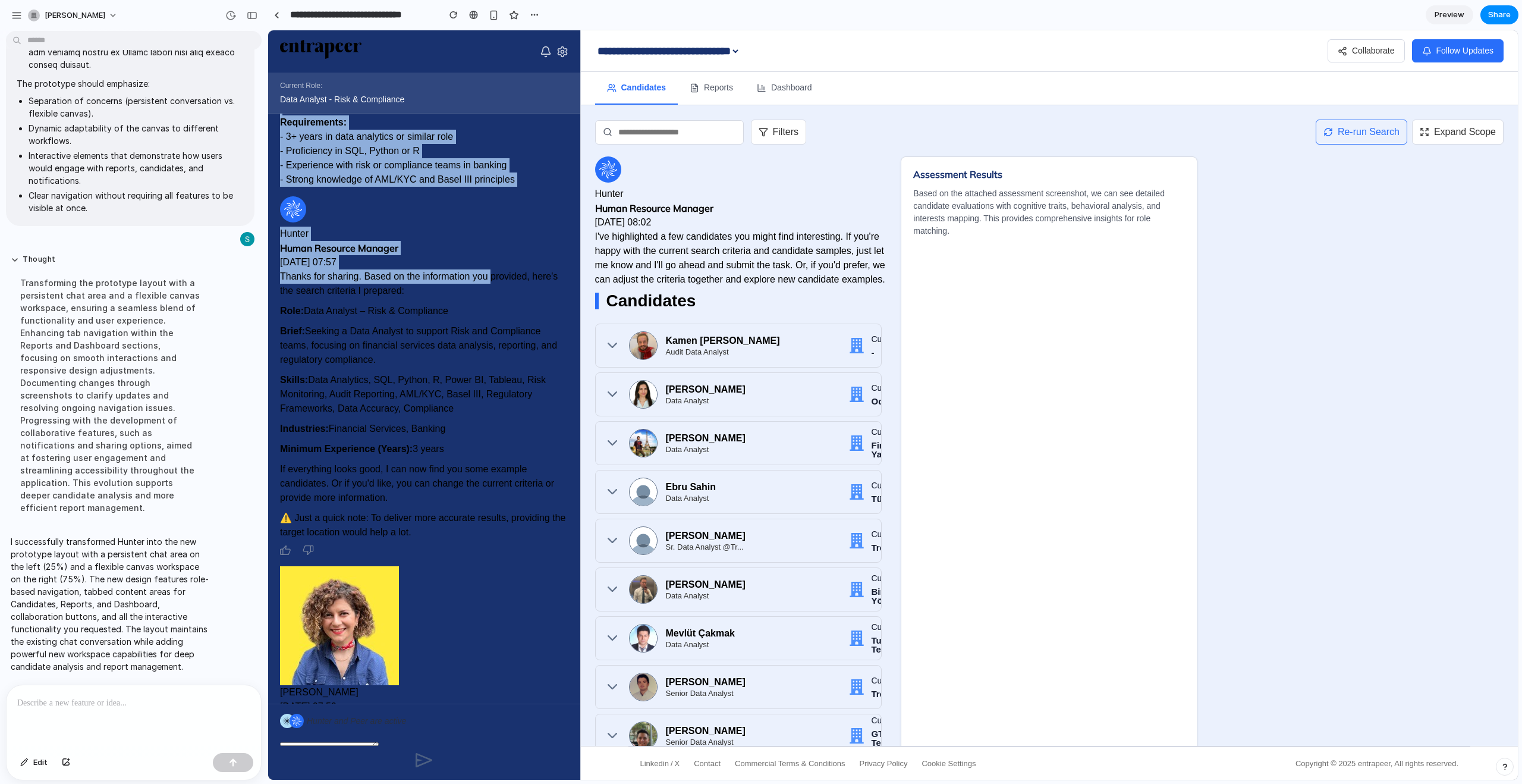
scroll to position [749, 0]
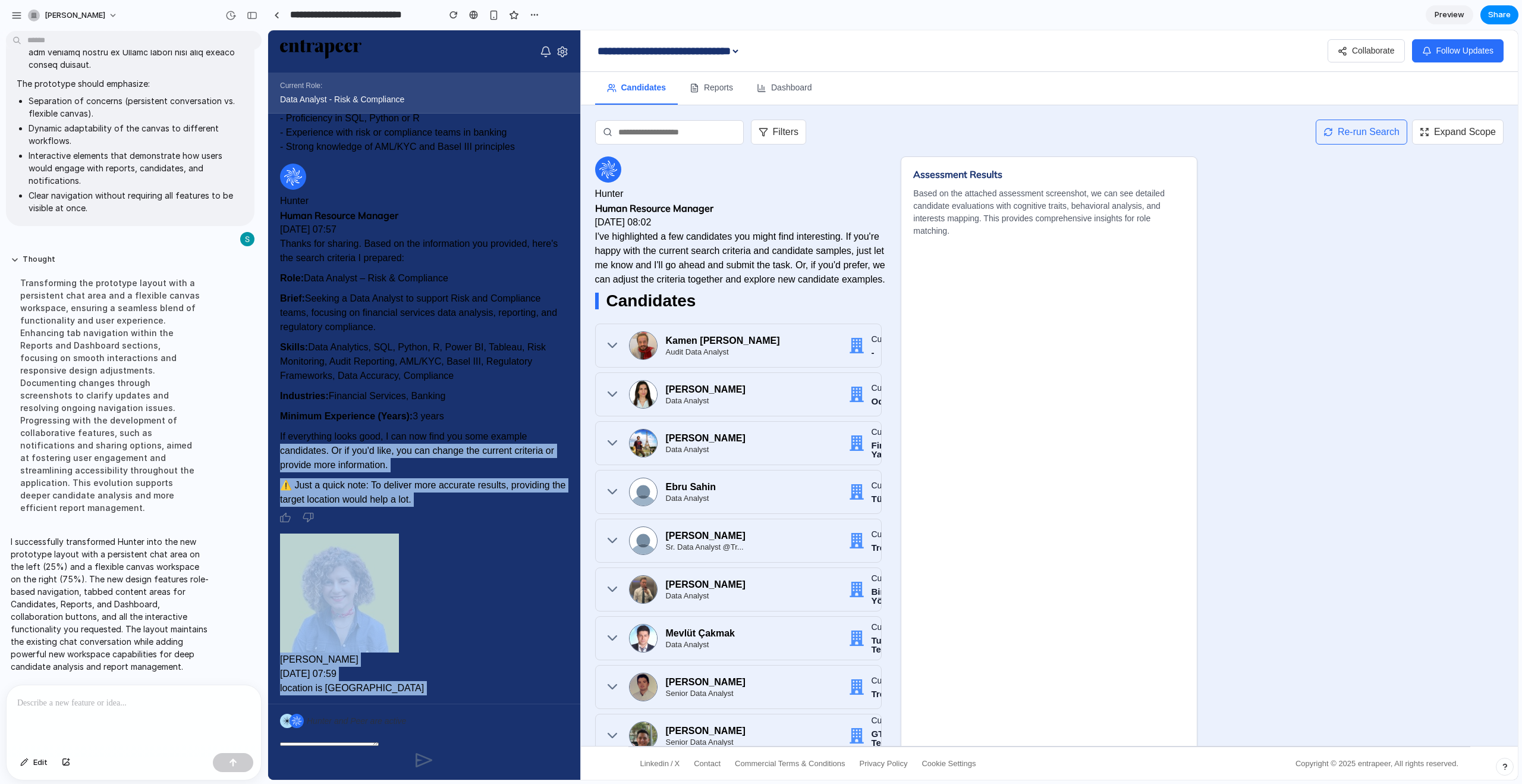
drag, startPoint x: 359, startPoint y: 466, endPoint x: 519, endPoint y: 701, distance: 284.3
click at [521, 706] on div "Current Role: Data Analyst - Risk & Compliance .cls-2{fill:#fff} Hunter Human R…" at bounding box center [425, 405] width 313 height 749
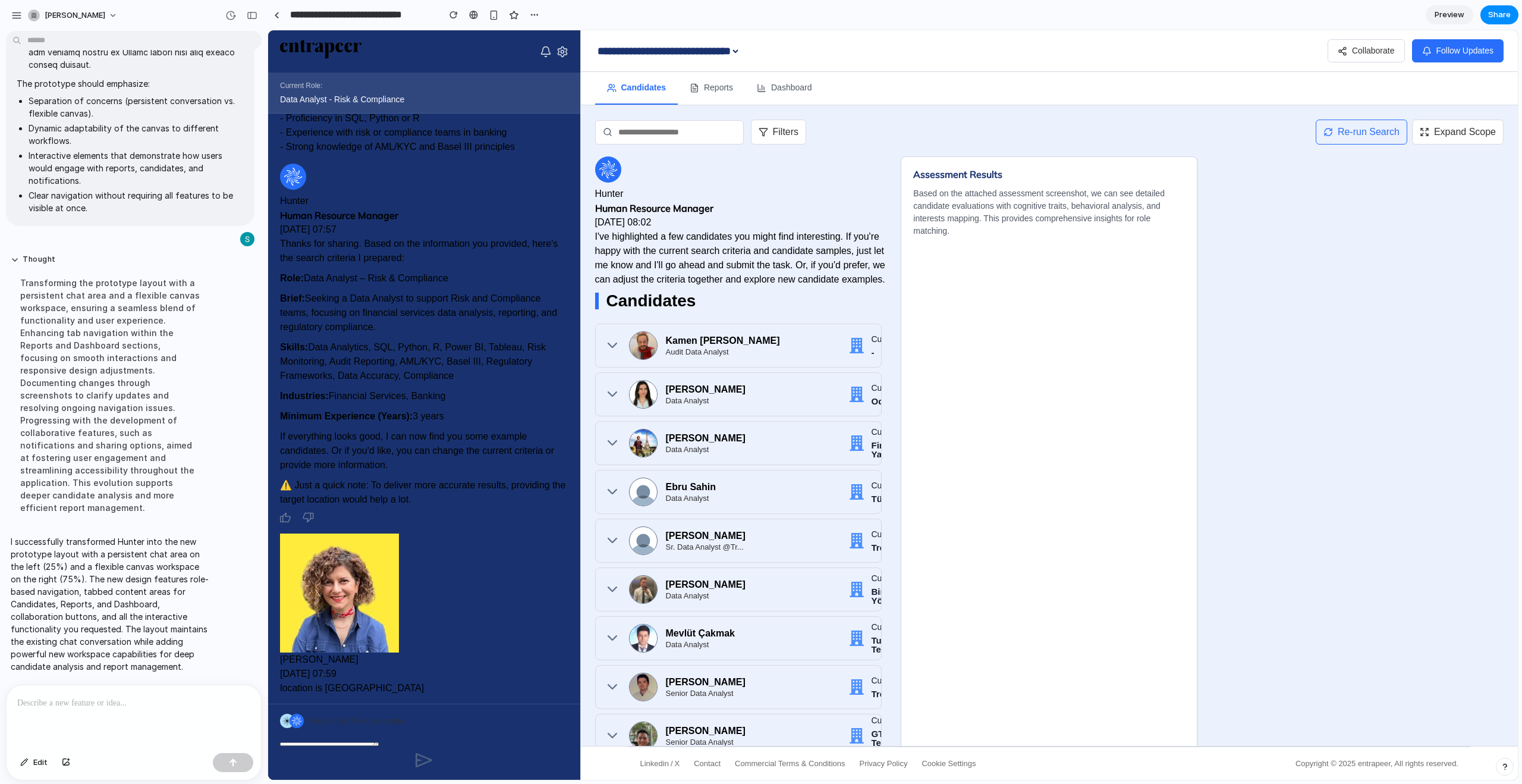
drag, startPoint x: 502, startPoint y: 677, endPoint x: 494, endPoint y: 684, distance: 10.6
click at [502, 678] on div "Sep 01, 2025 07:59" at bounding box center [424, 673] width 288 height 14
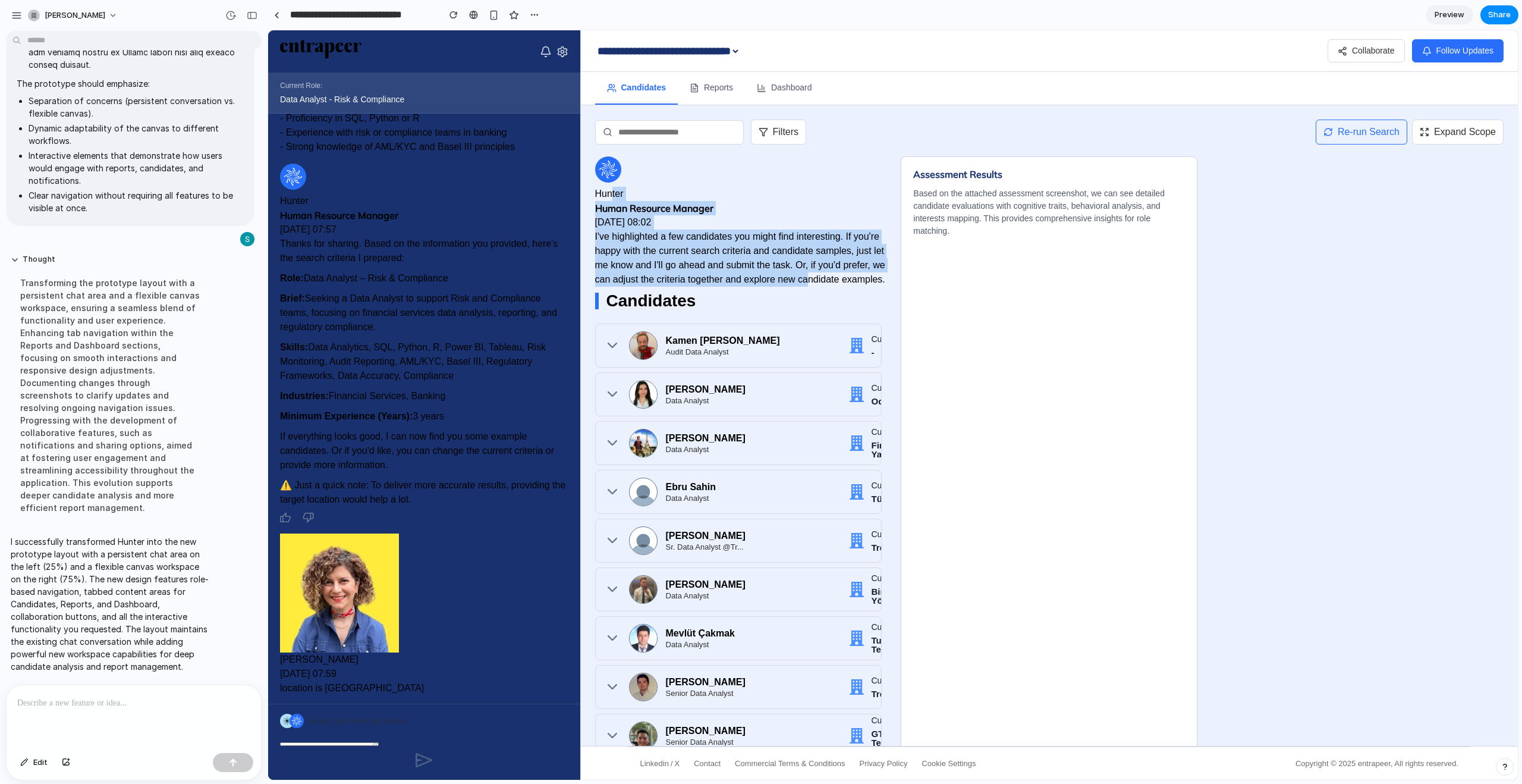
drag, startPoint x: 740, startPoint y: 244, endPoint x: 755, endPoint y: 116, distance: 128.9
click at [812, 266] on div ".cls-2{fill:#fff} Hunter Human Resource Manager Sep 01, 2025 08:02 I've highlig…" at bounding box center [744, 498] width 297 height 684
click at [706, 89] on button "Reports" at bounding box center [712, 88] width 67 height 33
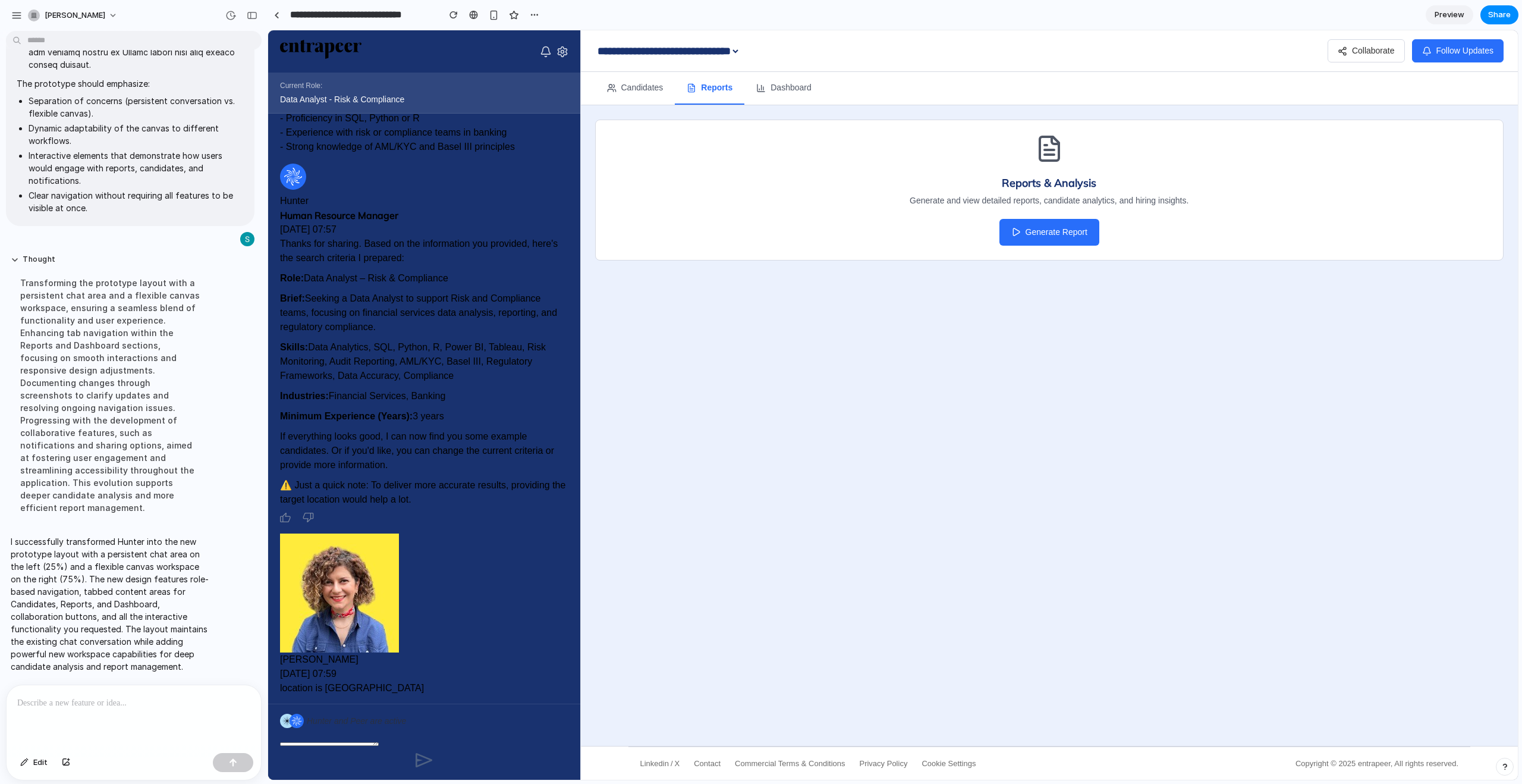
click at [1057, 237] on button "Generate Report" at bounding box center [1050, 232] width 100 height 27
click at [796, 91] on button "Dashboard" at bounding box center [784, 88] width 79 height 33
click at [1058, 227] on button "View Analytics" at bounding box center [1050, 232] width 91 height 27
click at [641, 88] on button "Candidates" at bounding box center [635, 88] width 80 height 33
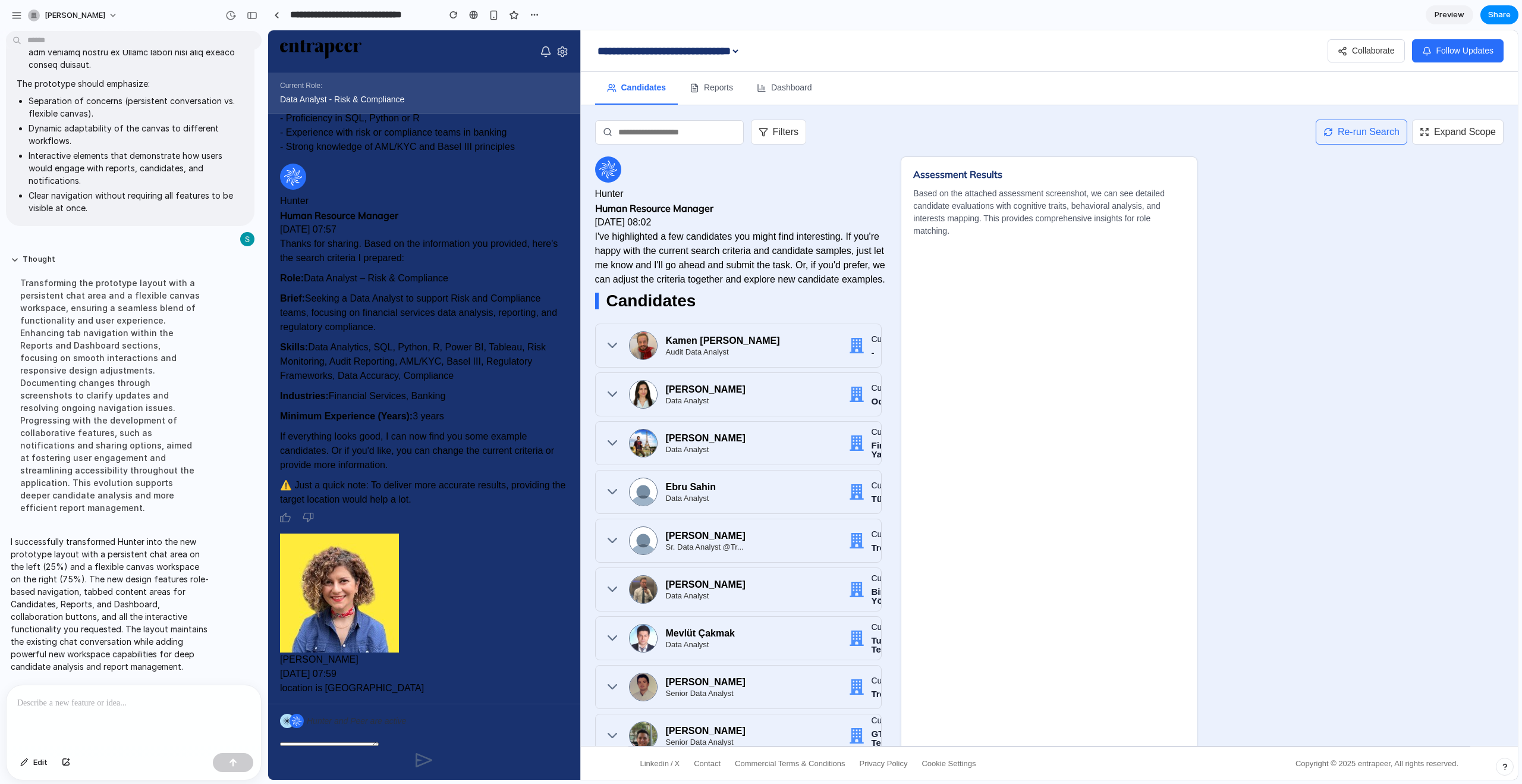
click at [769, 251] on p "I've highlighted a few candidates you might find interesting. If you're happy w…" at bounding box center [744, 258] width 297 height 57
drag, startPoint x: 706, startPoint y: 227, endPoint x: 839, endPoint y: 271, distance: 140.1
click at [838, 271] on div ".cls-2{fill:#fff} Hunter Human Resource Manager Sep 01, 2025 08:02 I've highlig…" at bounding box center [744, 498] width 297 height 684
drag, startPoint x: 839, startPoint y: 271, endPoint x: 830, endPoint y: 277, distance: 10.8
click at [838, 272] on p "I've highlighted a few candidates you might find interesting. If you're happy w…" at bounding box center [744, 258] width 297 height 57
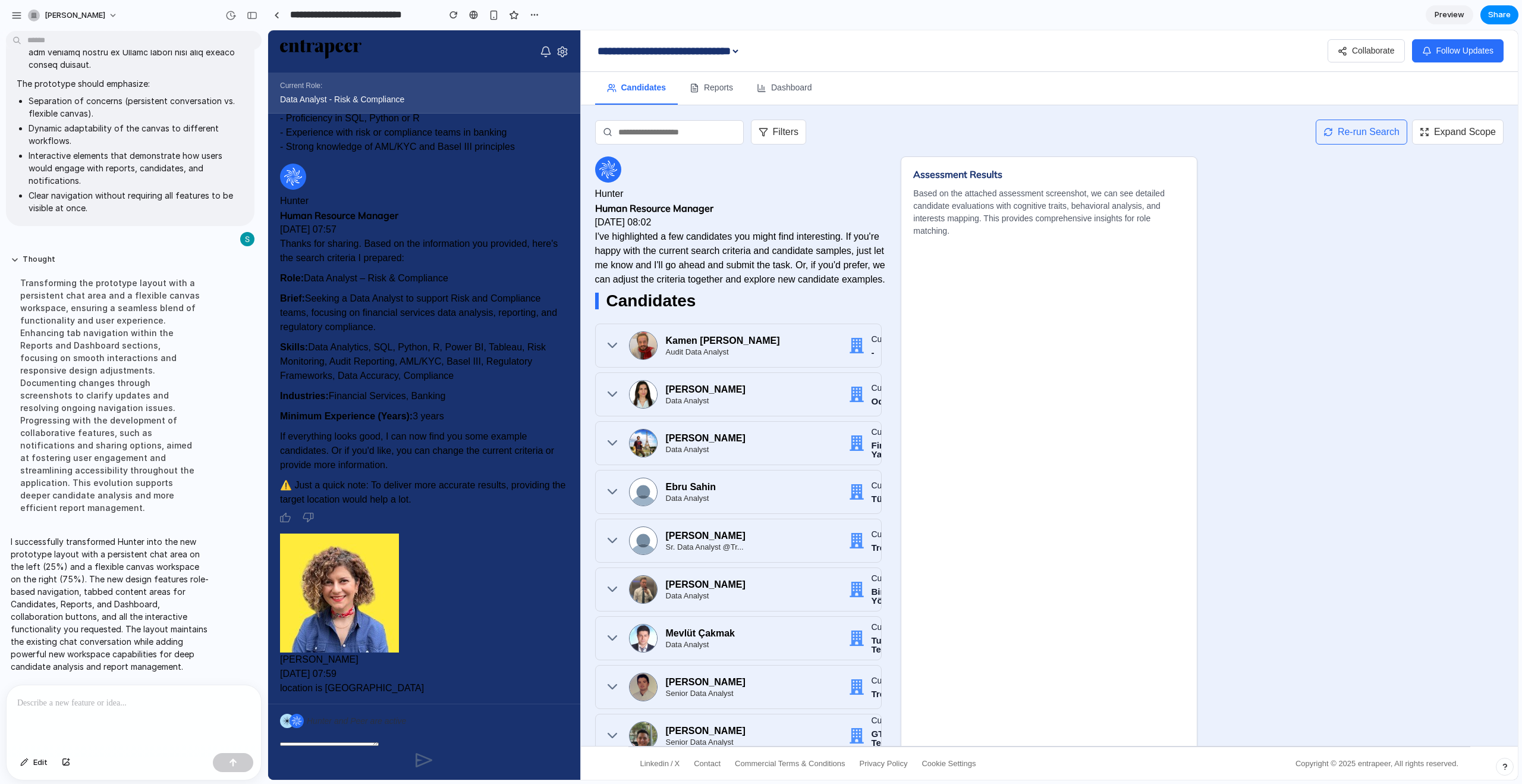
drag, startPoint x: 769, startPoint y: 319, endPoint x: 759, endPoint y: 337, distance: 20.6
click at [769, 320] on div "Candidates Kamen Yordanov Iliev Audit Data Analyst Current Company - Related Ex…" at bounding box center [744, 560] width 297 height 537
click at [749, 347] on div "Kamen Yordanov Iliev Audit Data Analyst" at bounding box center [752, 345] width 171 height 20
click at [611, 343] on icon at bounding box center [613, 345] width 10 height 10
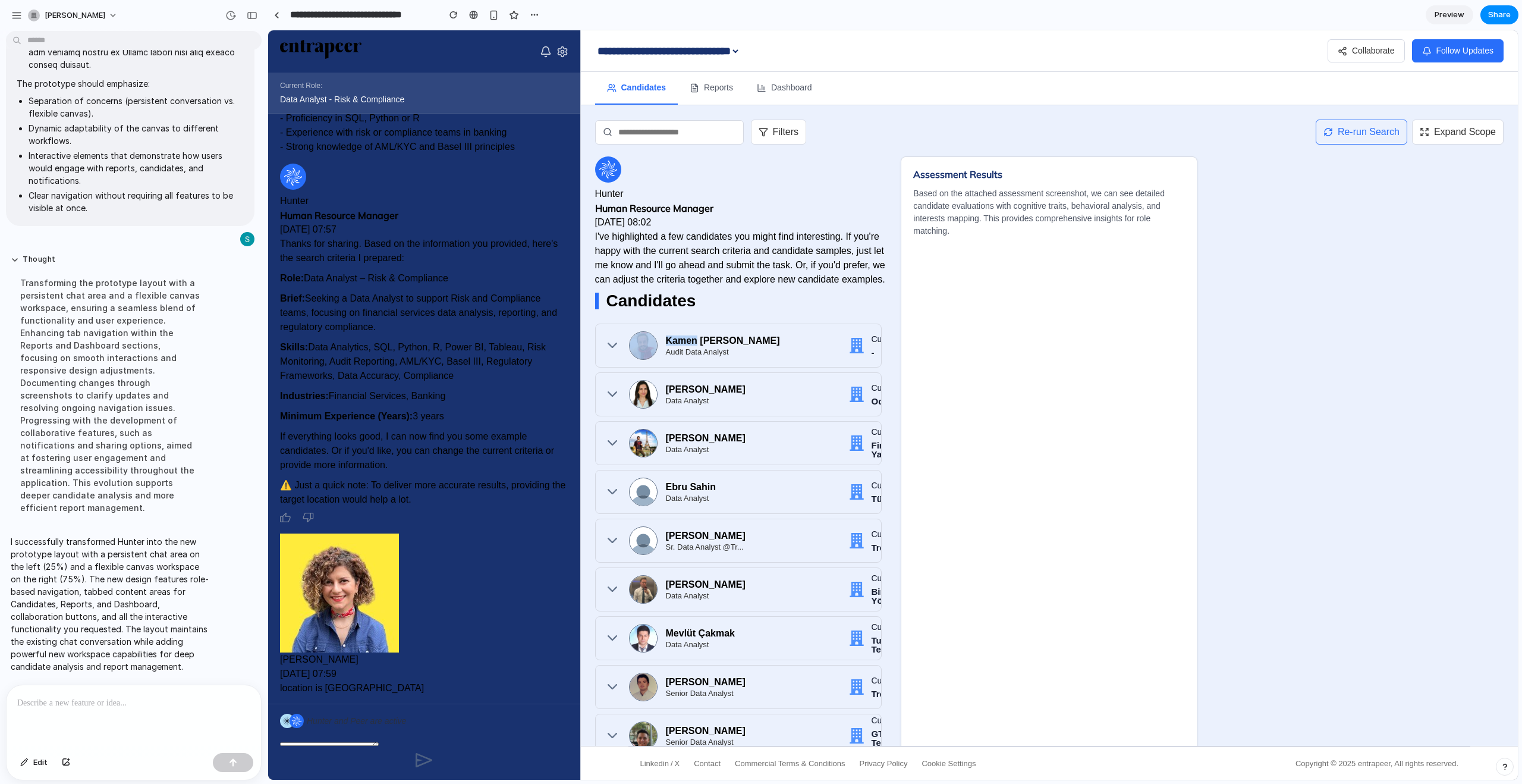
scroll to position [26, 0]
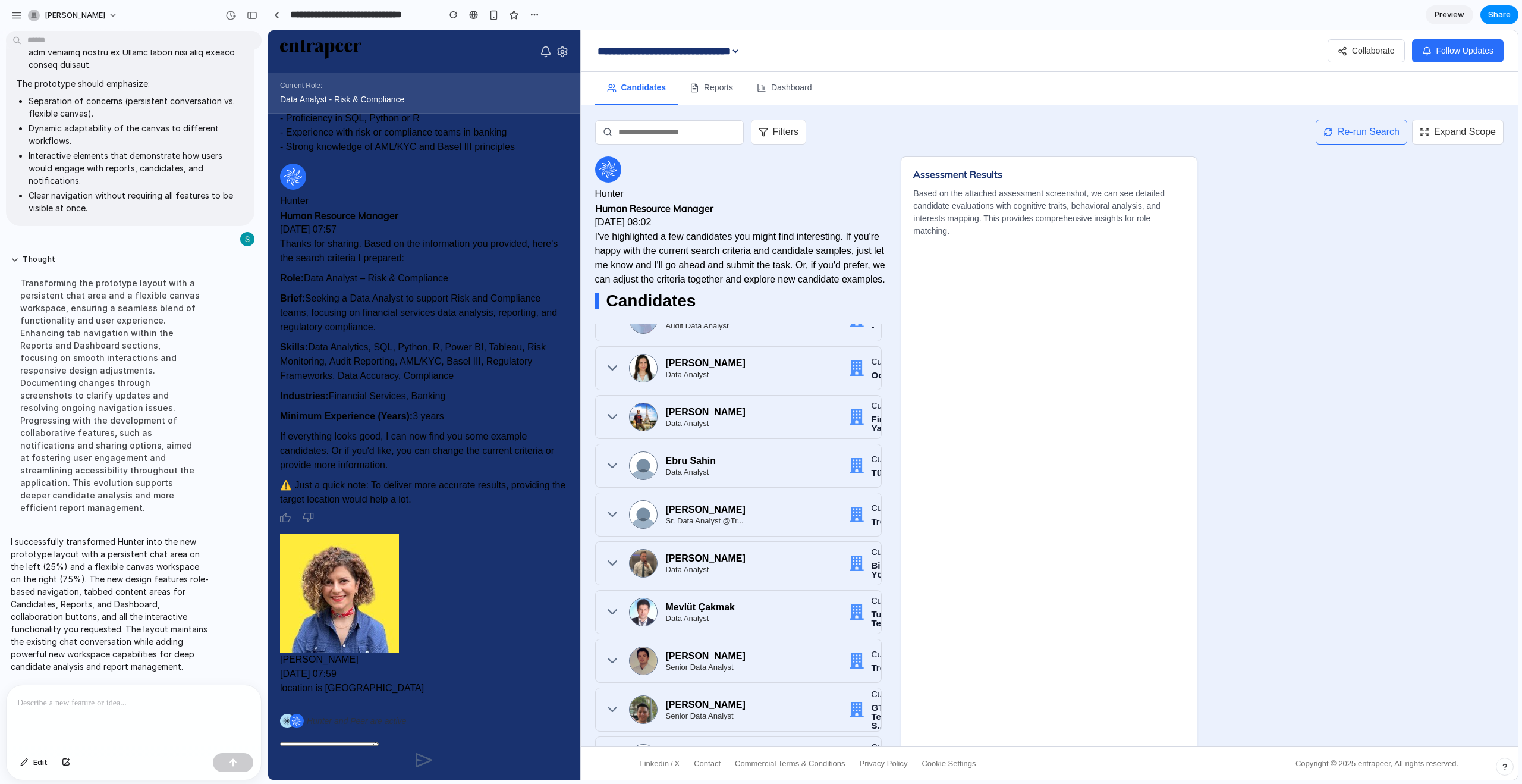
click at [1366, 128] on button "Re-run Search" at bounding box center [1362, 132] width 91 height 25
click at [1475, 127] on button "Expand Scope" at bounding box center [1458, 132] width 91 height 25
click at [1451, 206] on div ".cls-2{fill:#fff} Hunter Human Resource Manager Sep 01, 2025 08:02 I've highlig…" at bounding box center [1050, 498] width 909 height 684
click at [1469, 131] on button "Expand Scope" at bounding box center [1458, 132] width 91 height 25
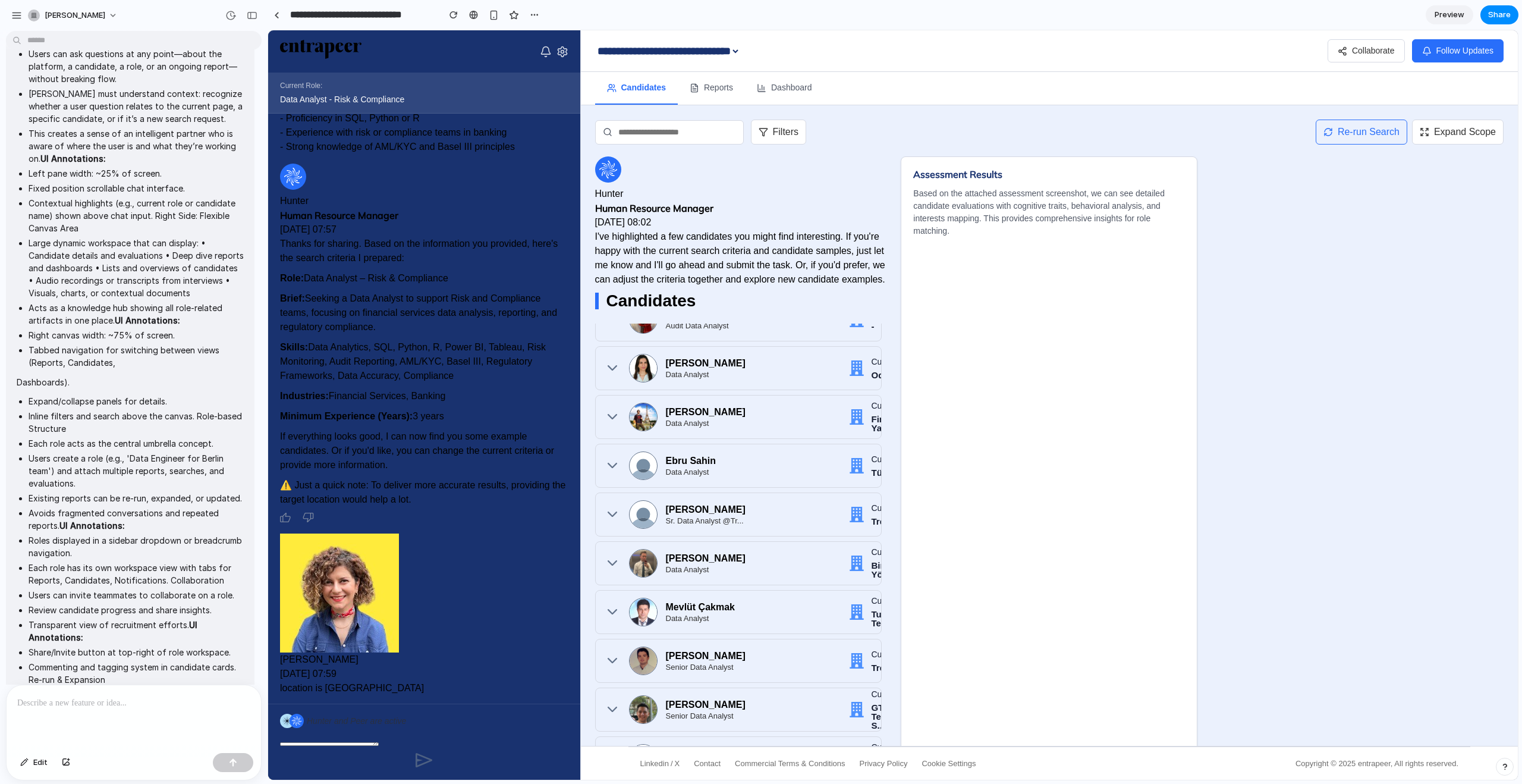
scroll to position [243, 0]
drag, startPoint x: 17, startPoint y: 330, endPoint x: 139, endPoint y: 524, distance: 229.2
click at [141, 524] on span "current designs are attached as well. Hunter Prototype Prompt with UI Annotatio…" at bounding box center [130, 723] width 227 height 1603
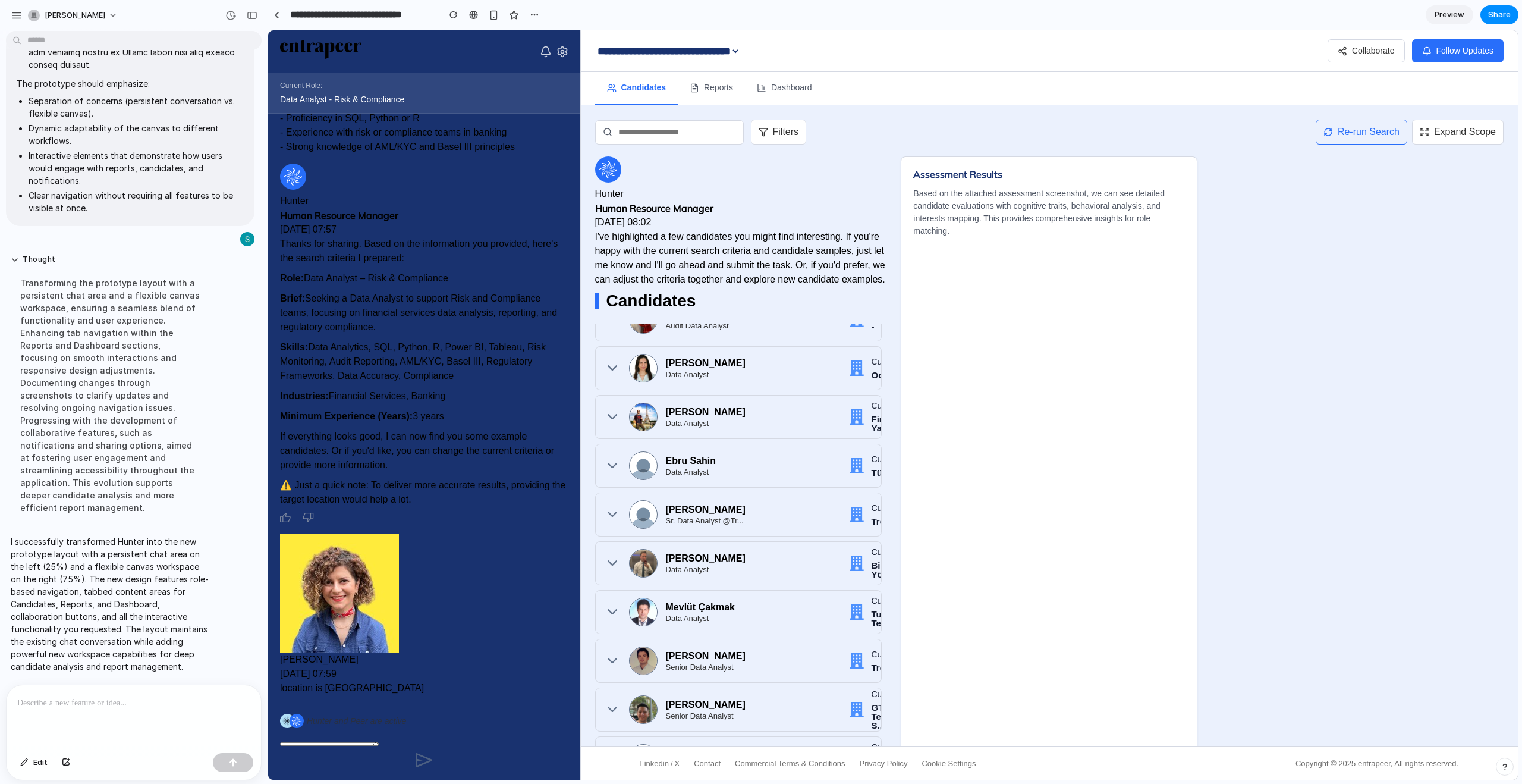
scroll to position [1762, 0]
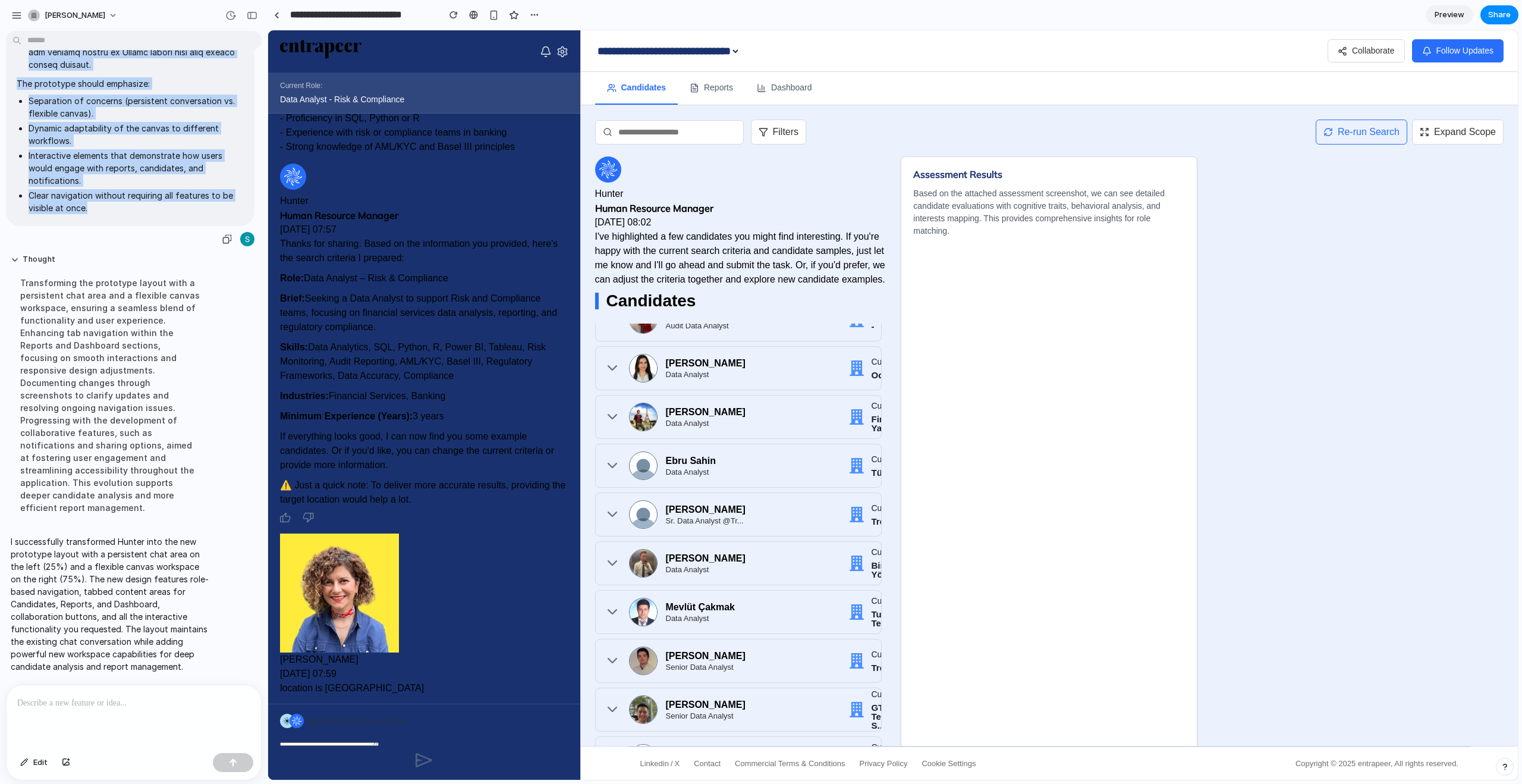
click at [102, 214] on li "Clear navigation without requiring all features to be visible at once." at bounding box center [136, 201] width 215 height 25
copy span "current designs are attached as well. Hunter Prototype Prompt with UI Annotatio…"
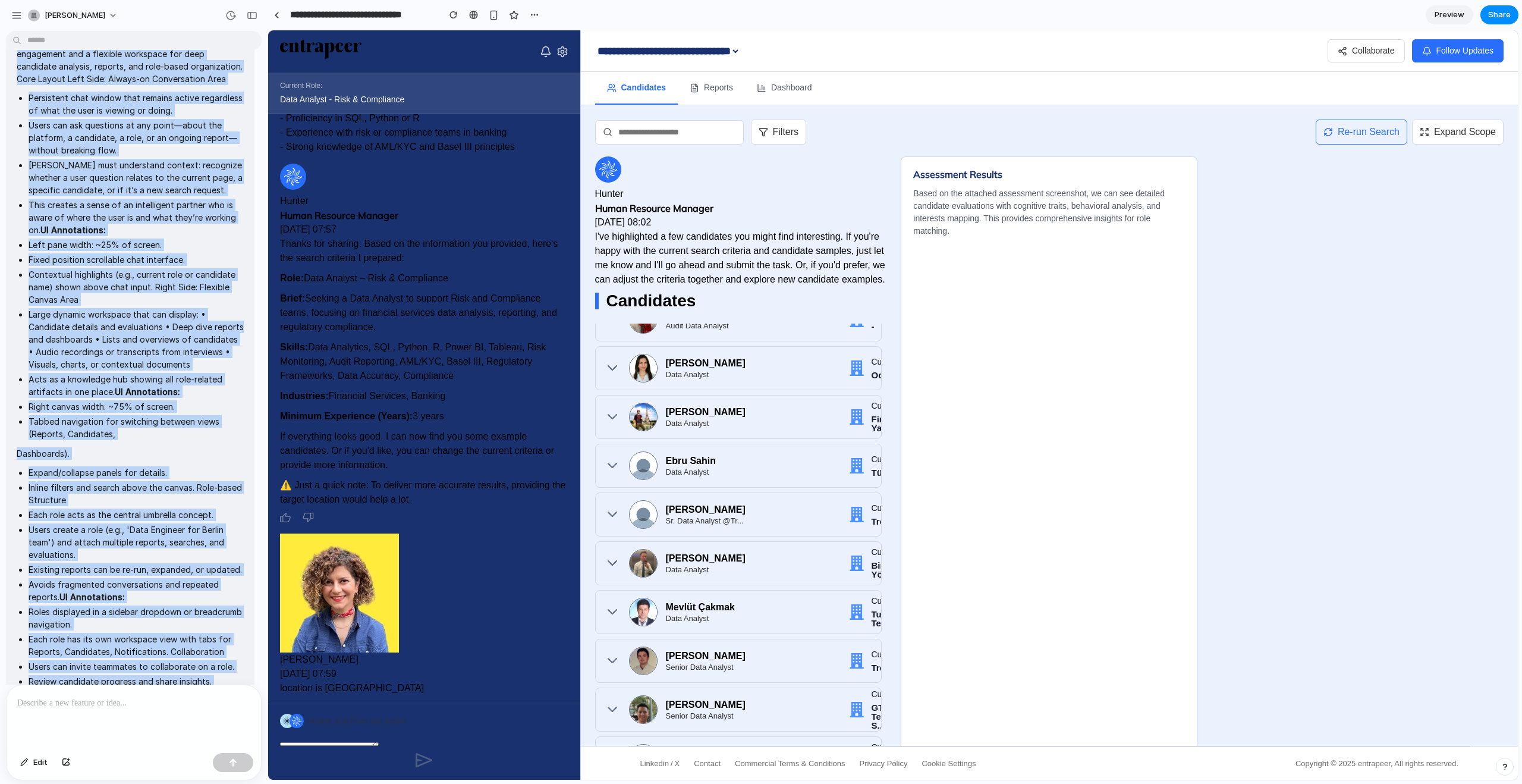
scroll to position [0, 0]
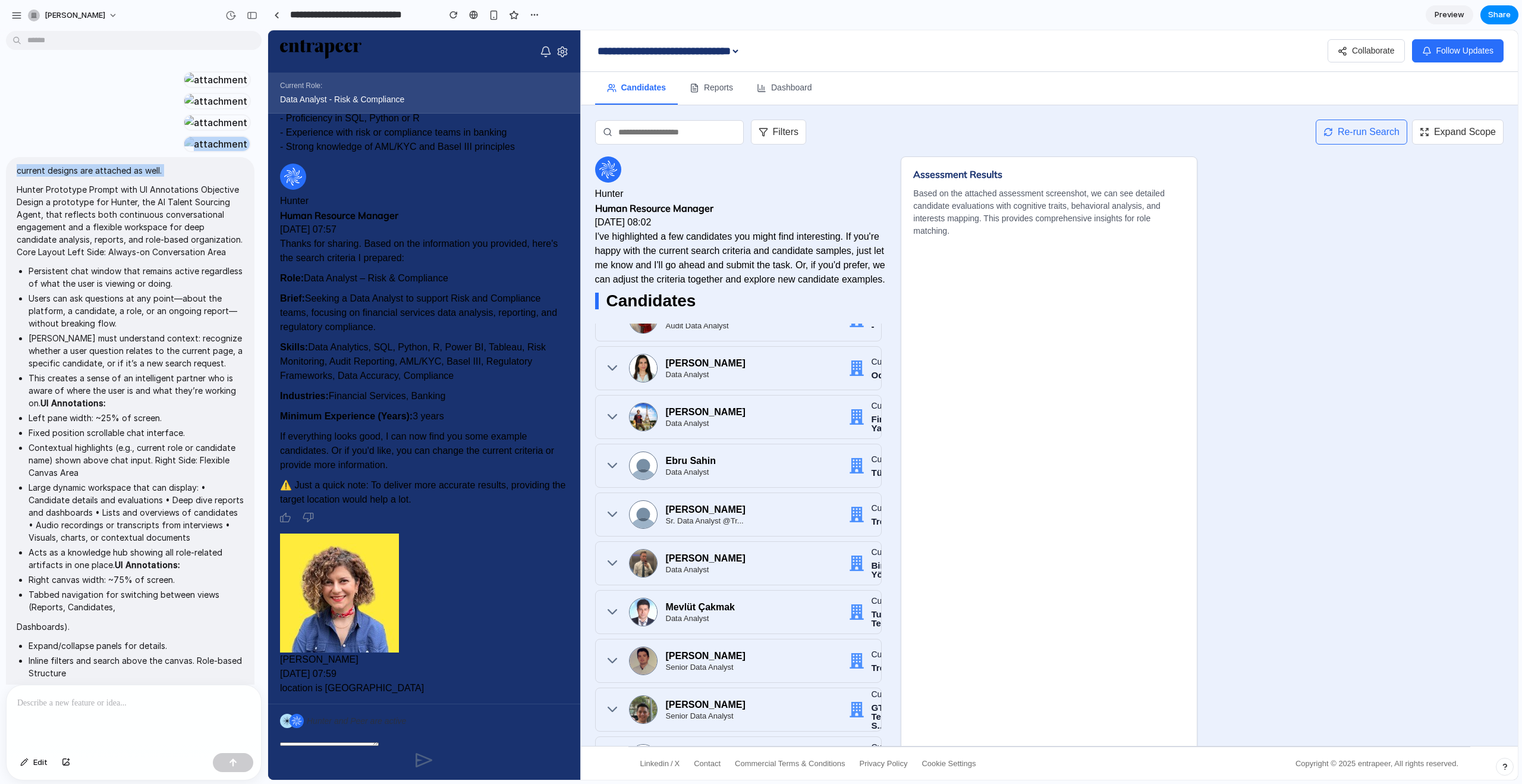
click at [183, 152] on div at bounding box center [216, 144] width 65 height 17
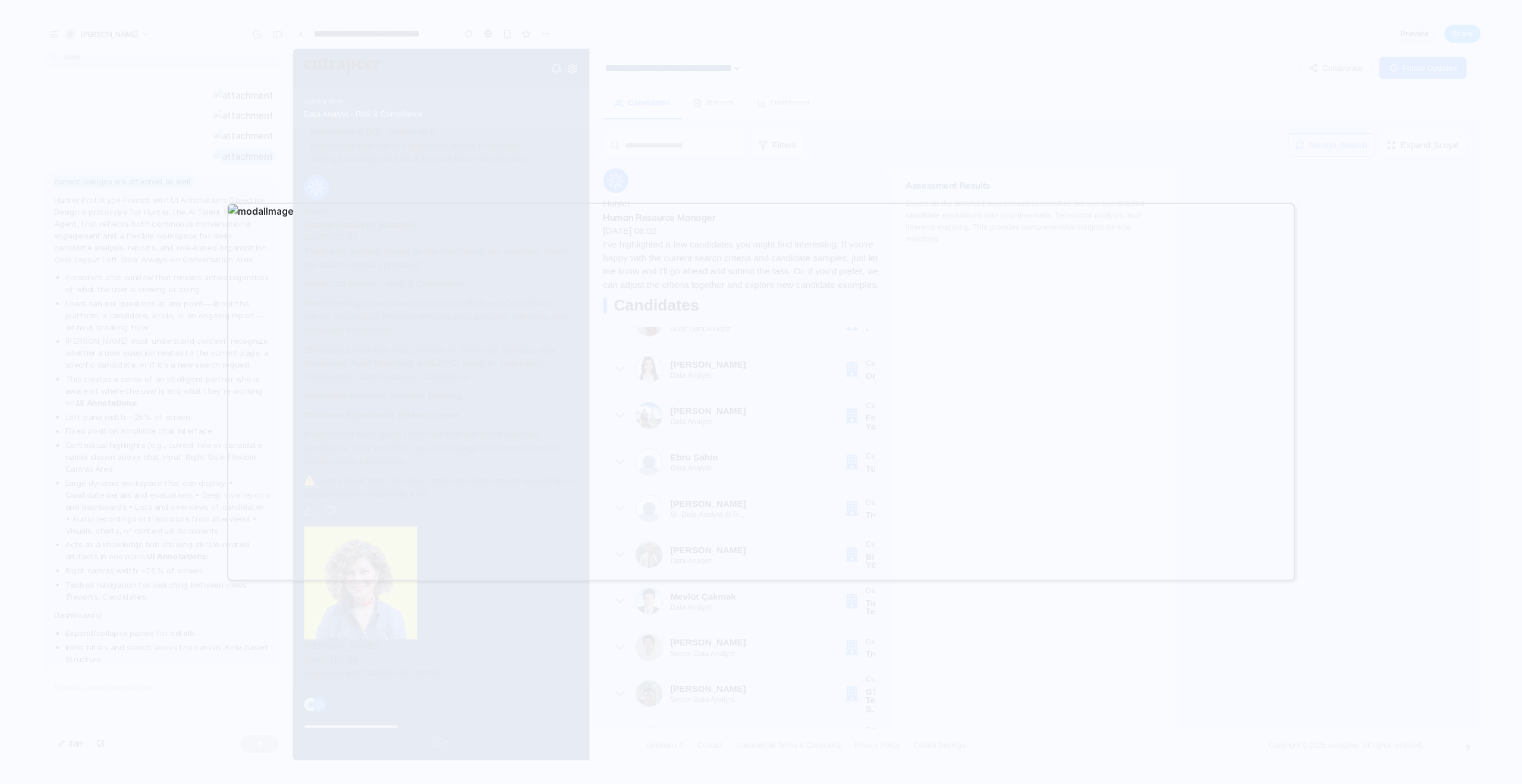
click at [983, 167] on div at bounding box center [761, 392] width 1522 height 784
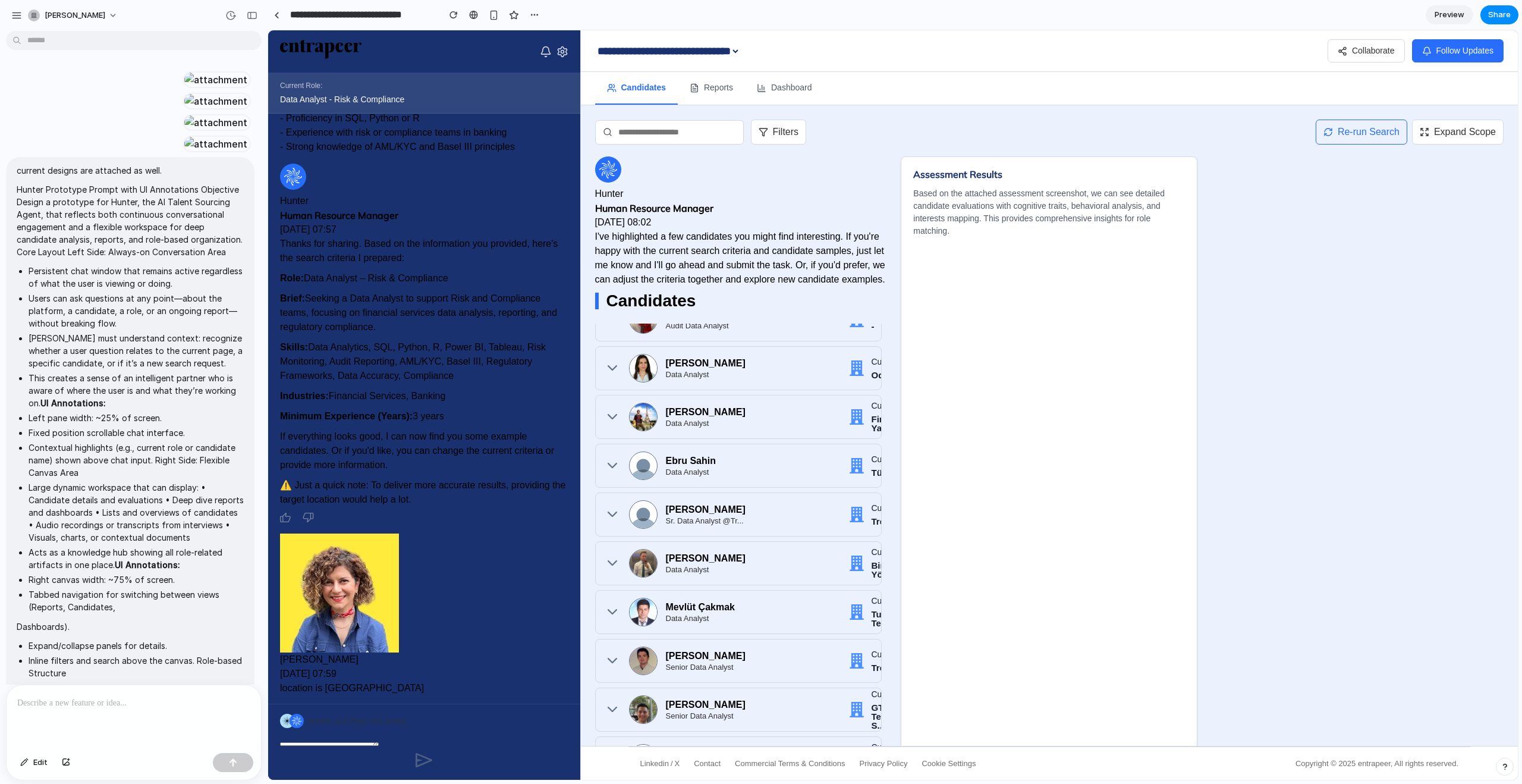
click at [183, 131] on div at bounding box center [216, 122] width 65 height 17
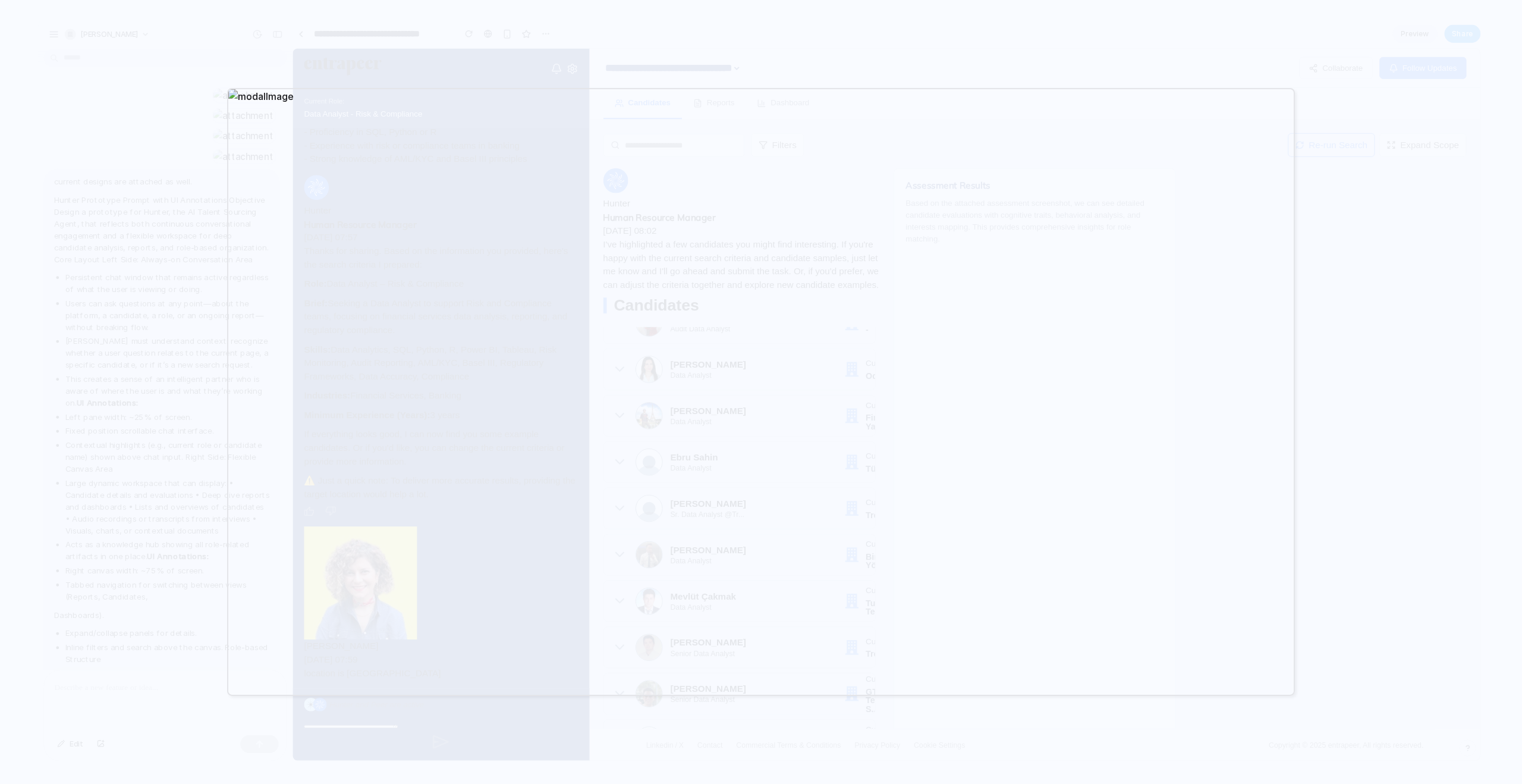
click at [1514, 362] on div at bounding box center [761, 392] width 1522 height 784
